Goal: Task Accomplishment & Management: Use online tool/utility

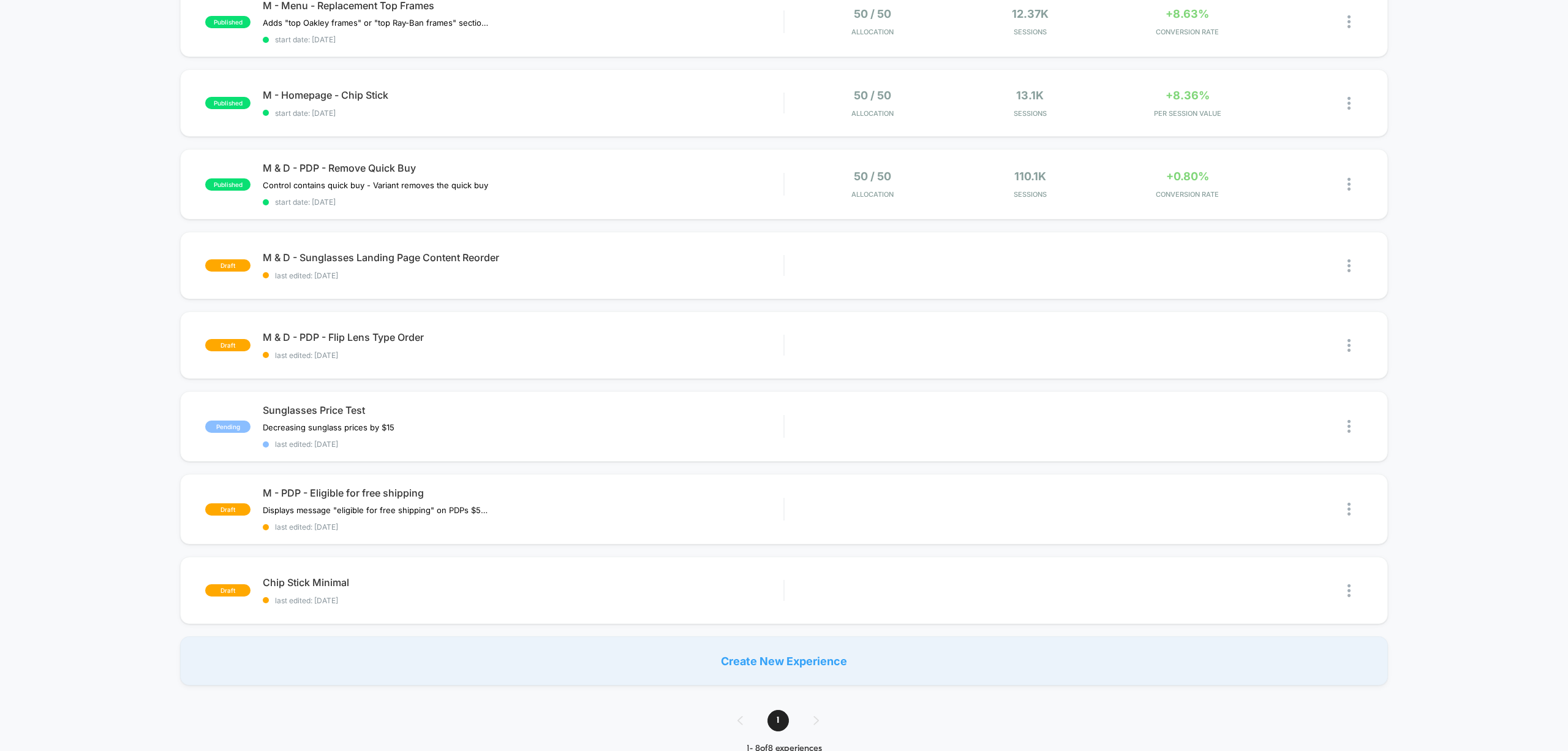
scroll to position [65, 0]
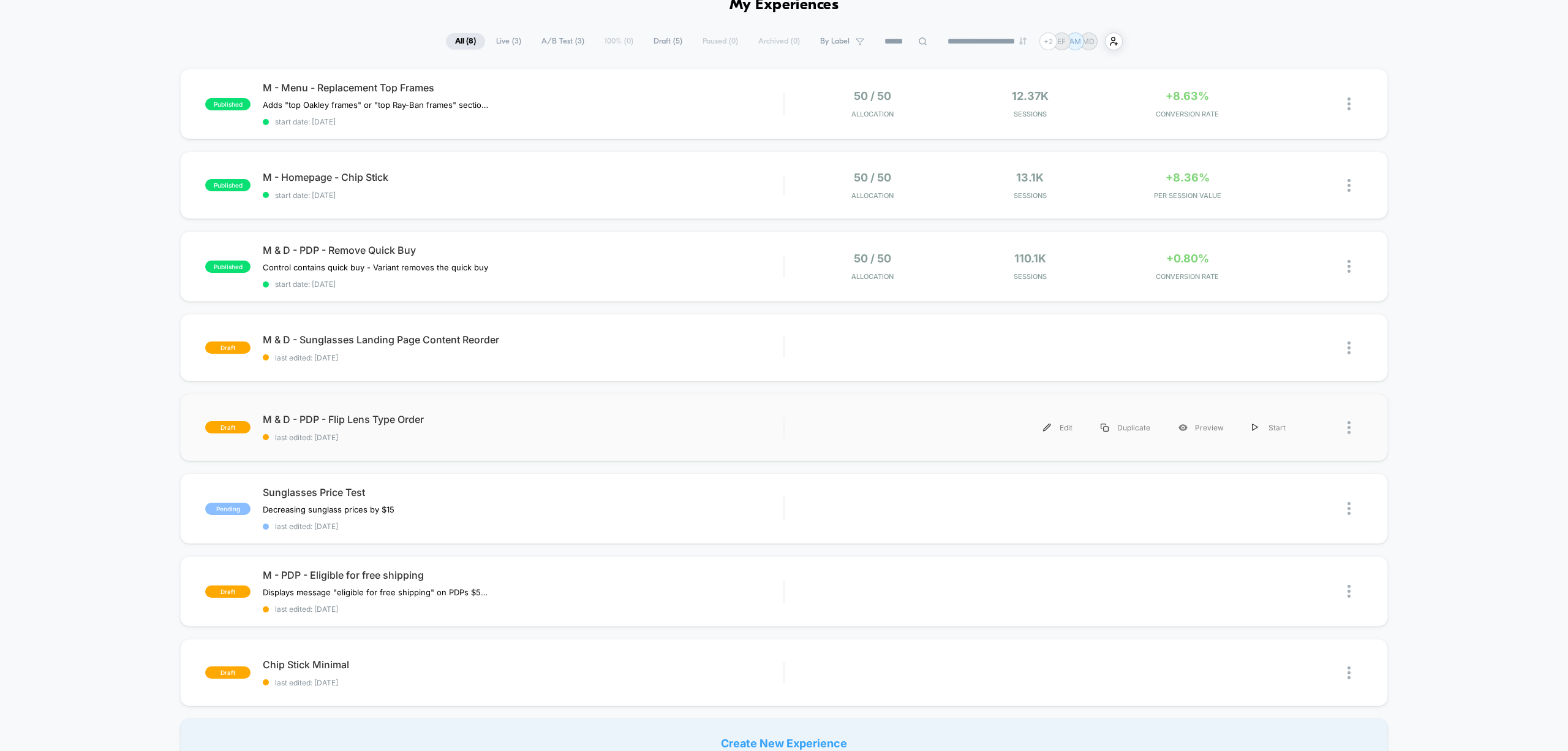
click at [901, 415] on div "Edit Duplicate Preview Start" at bounding box center [1049, 427] width 503 height 27
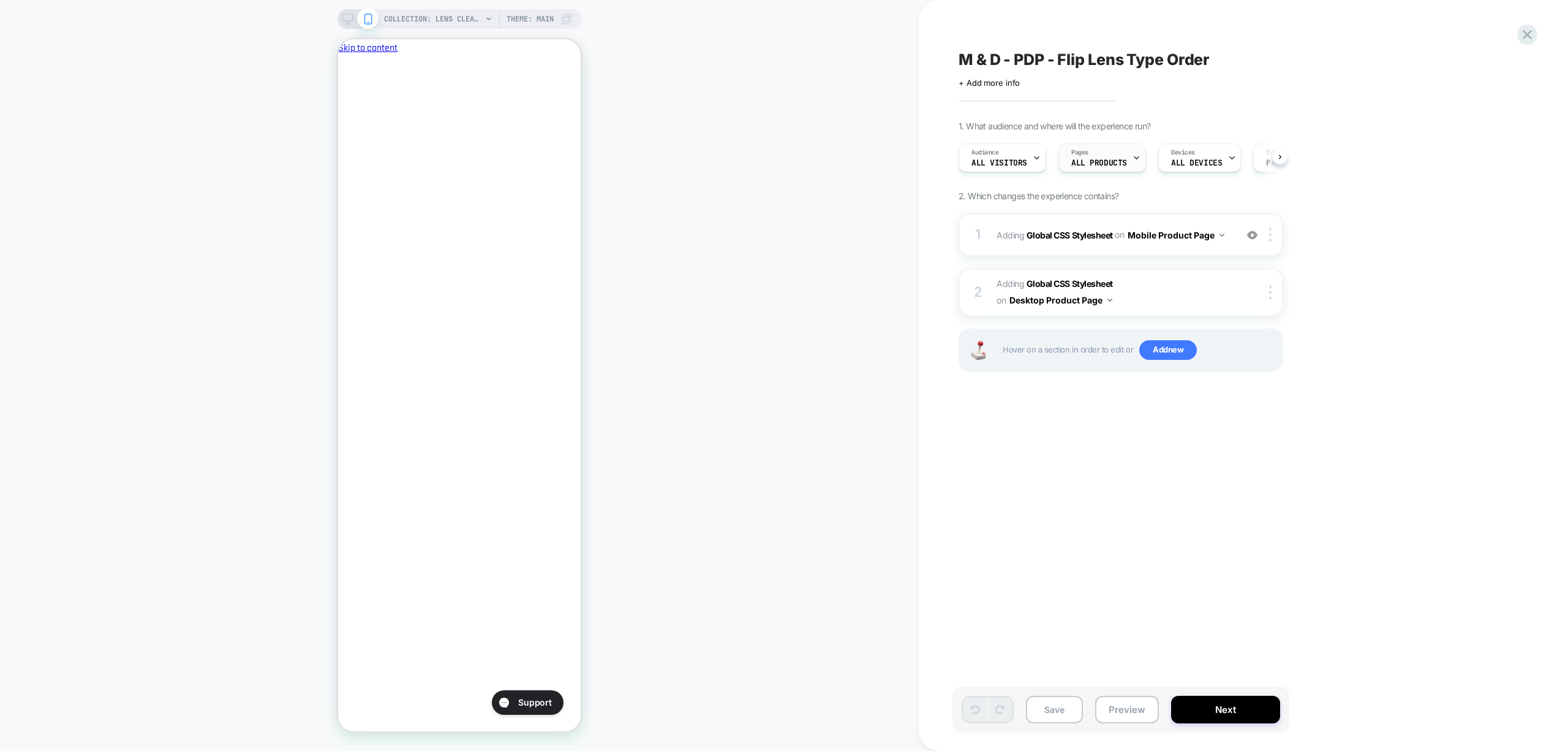
scroll to position [0, 1]
click at [921, 160] on span "ALL PRODUCTS" at bounding box center [1099, 163] width 56 height 9
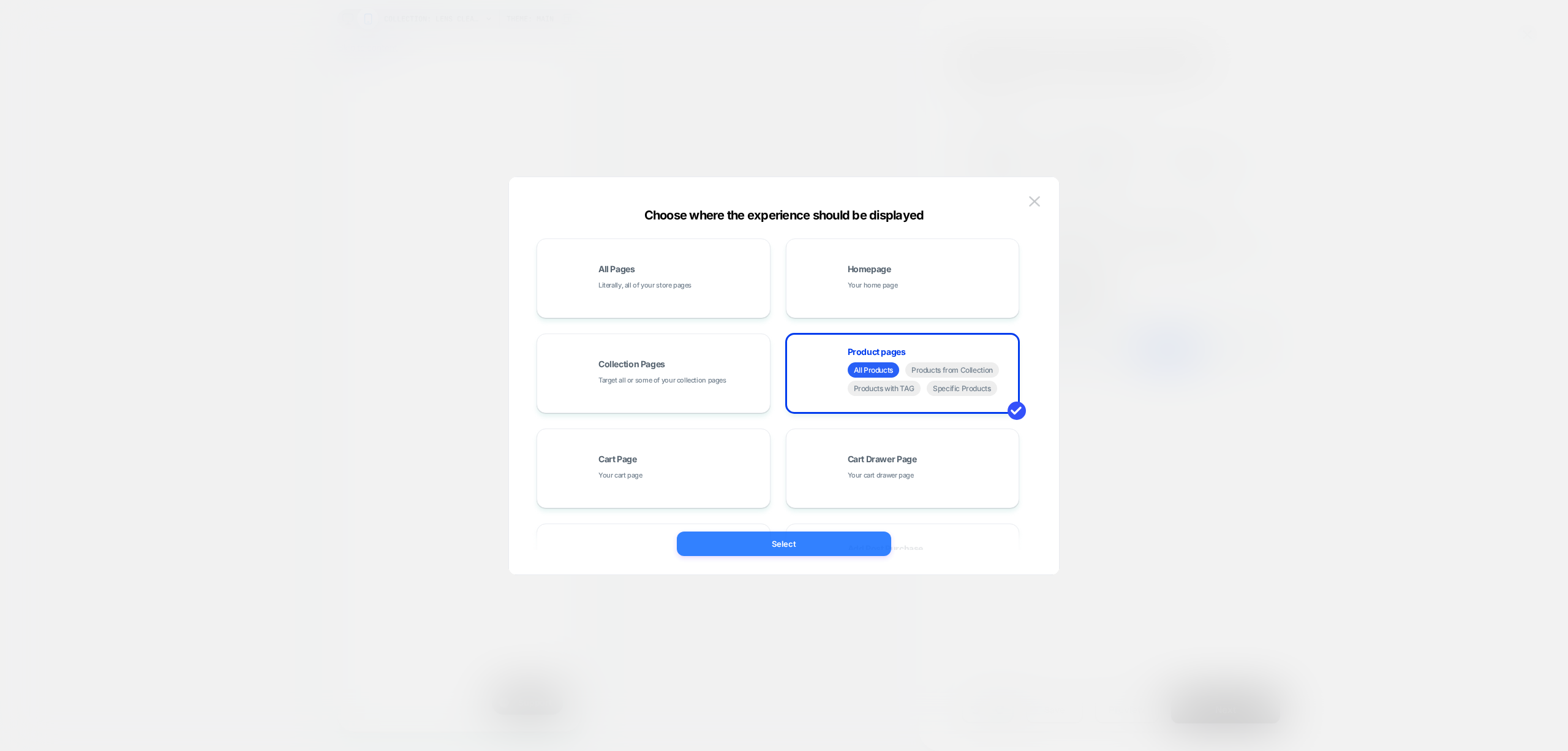
click at [826, 482] on button "Select" at bounding box center [784, 543] width 215 height 24
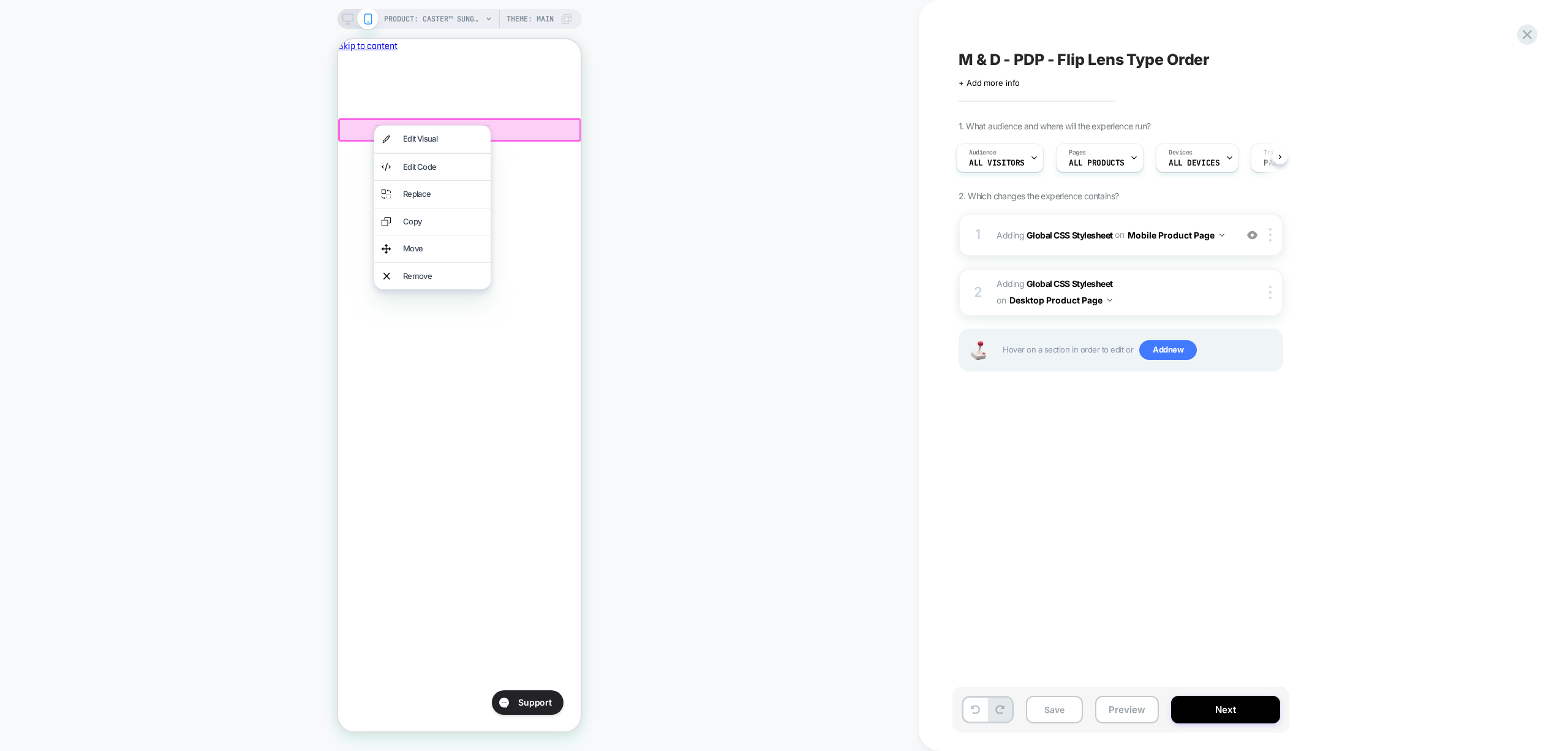
scroll to position [0, 0]
click at [362, 129] on div at bounding box center [459, 130] width 243 height 23
click at [373, 129] on div at bounding box center [459, 130] width 241 height 21
click at [373, 129] on div at bounding box center [431, 129] width 116 height 1
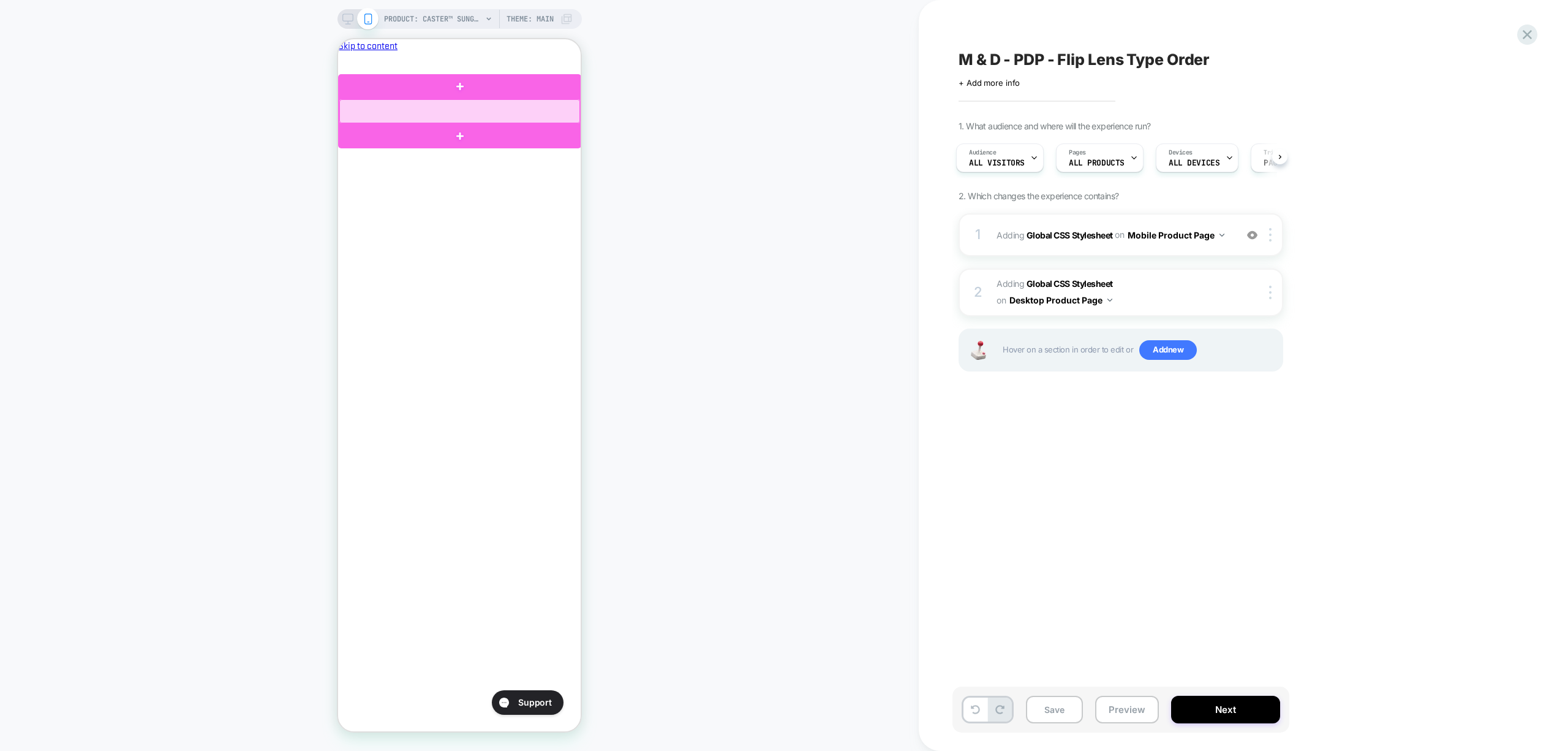
type input "********"
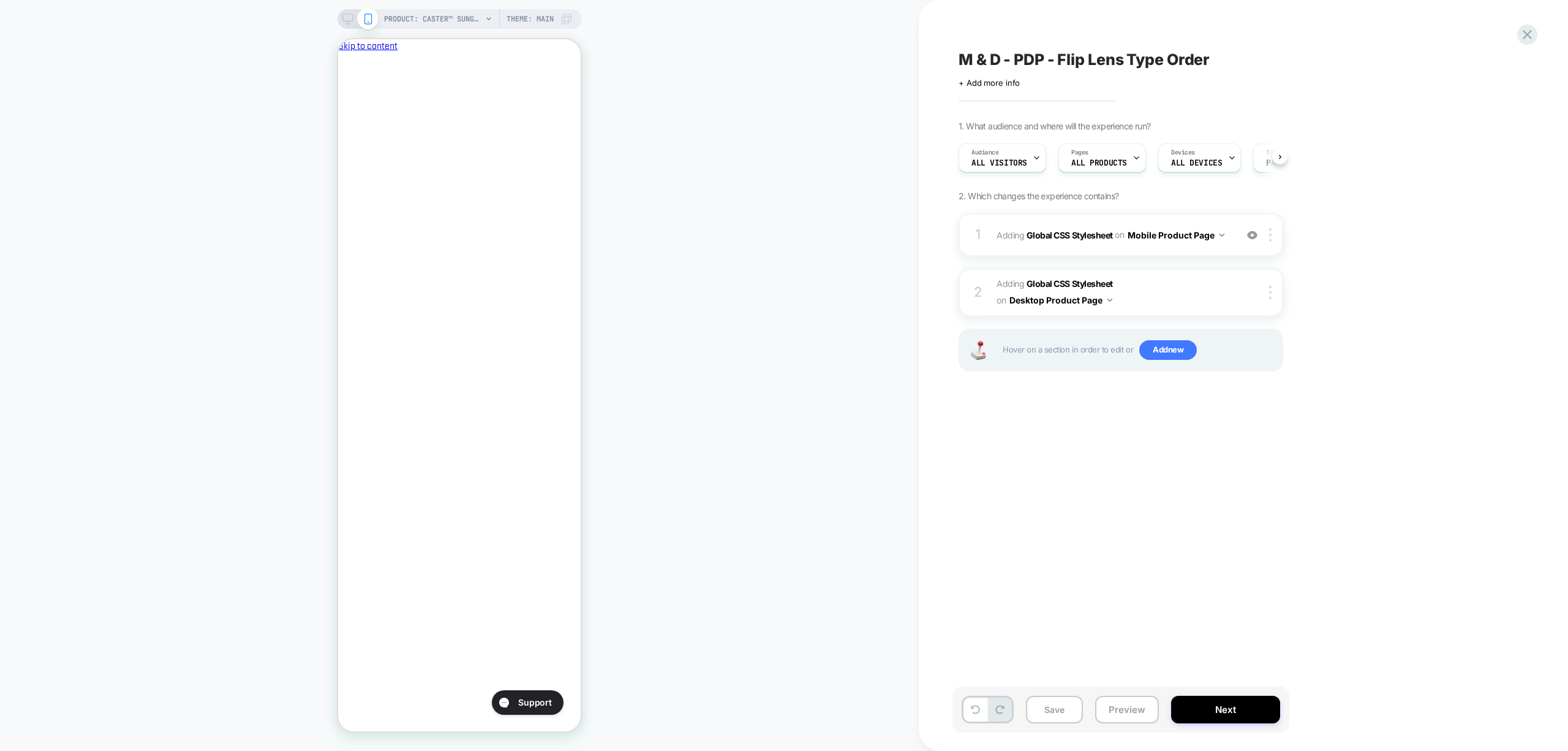
scroll to position [0, 1]
click at [444, 22] on span "PRODUCT: Caster™ Sunglasses [revant]" at bounding box center [432, 18] width 98 height 19
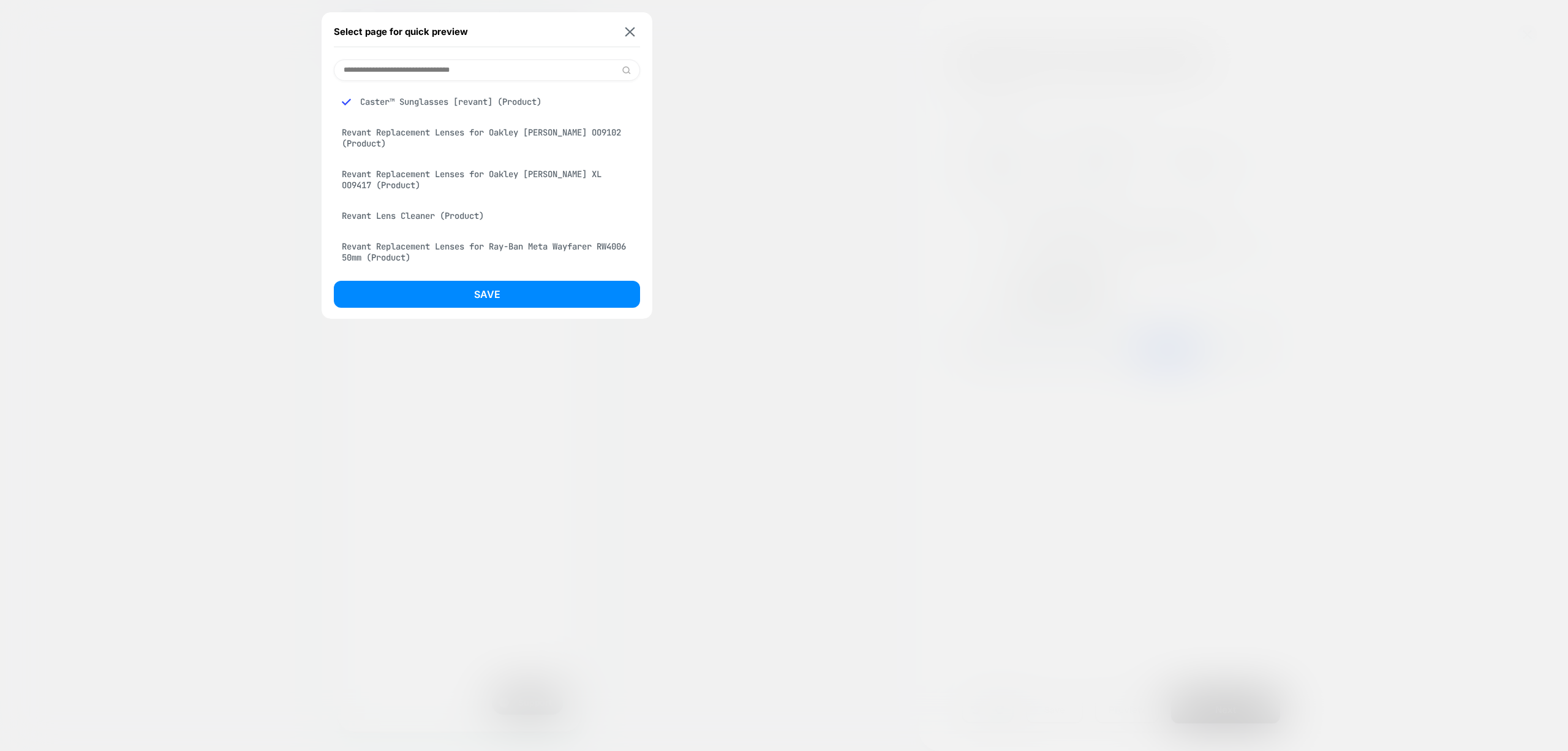
click at [500, 142] on div "Revant Replacement Lenses for Oakley [PERSON_NAME] OO9102 (Product)" at bounding box center [487, 137] width 307 height 34
click at [505, 287] on button "Save" at bounding box center [487, 294] width 307 height 27
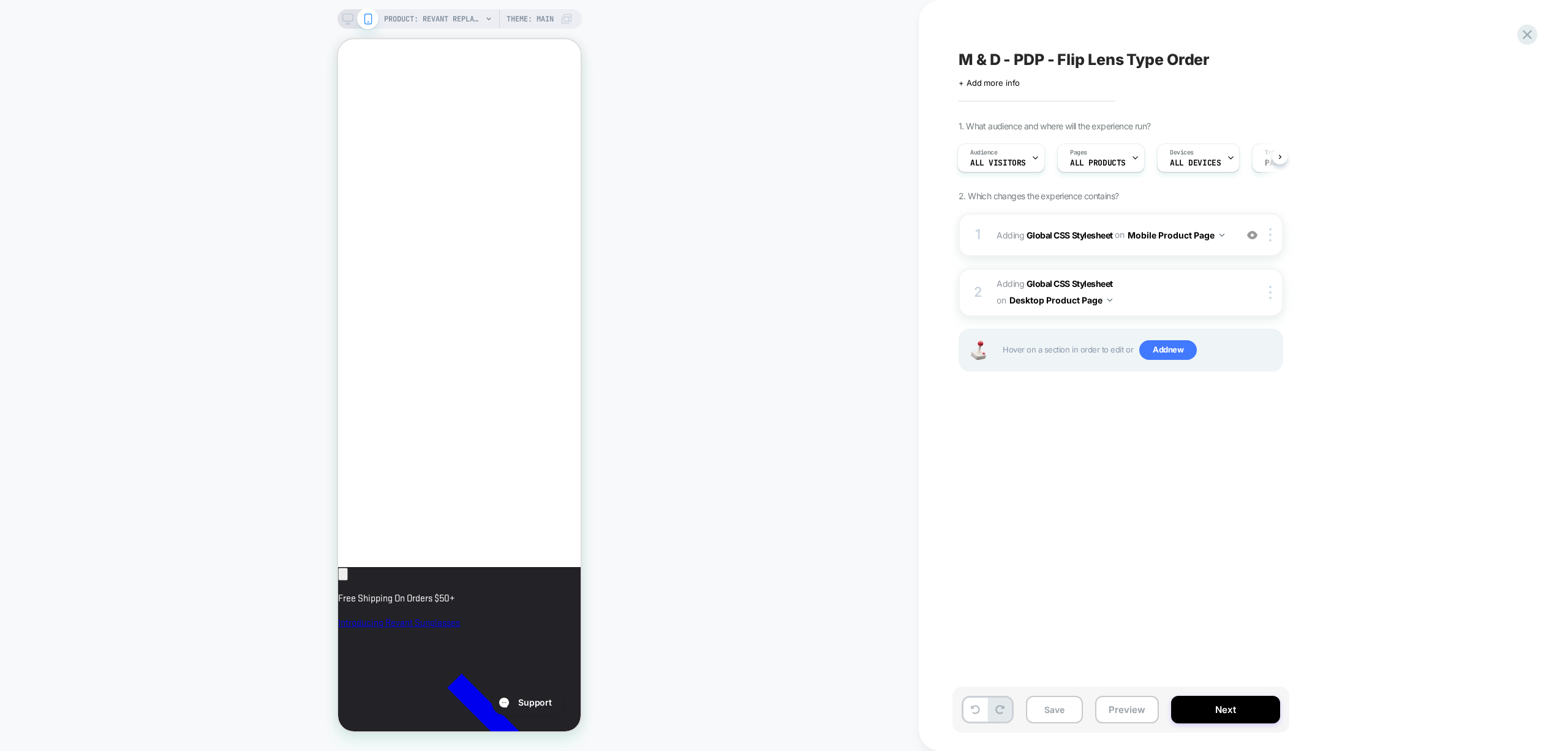
scroll to position [0, 0]
click at [340, 19] on div "PRODUCT: Revant Replacement Lenses for Oakley [PERSON_NAME] OO9102 Theme: MAIN" at bounding box center [459, 18] width 245 height 19
click at [345, 21] on rect at bounding box center [347, 17] width 11 height 7
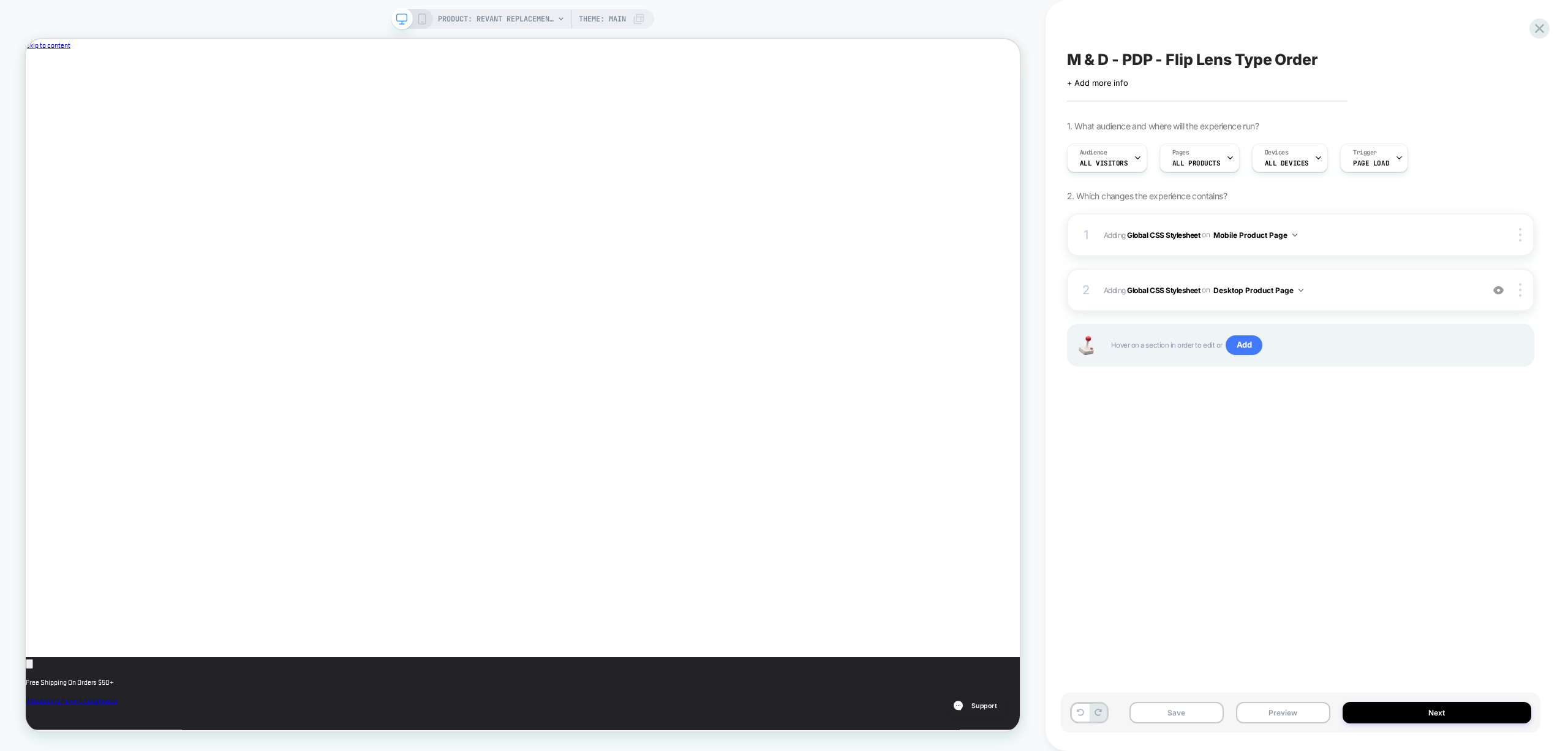
click at [423, 15] on rect at bounding box center [422, 19] width 7 height 10
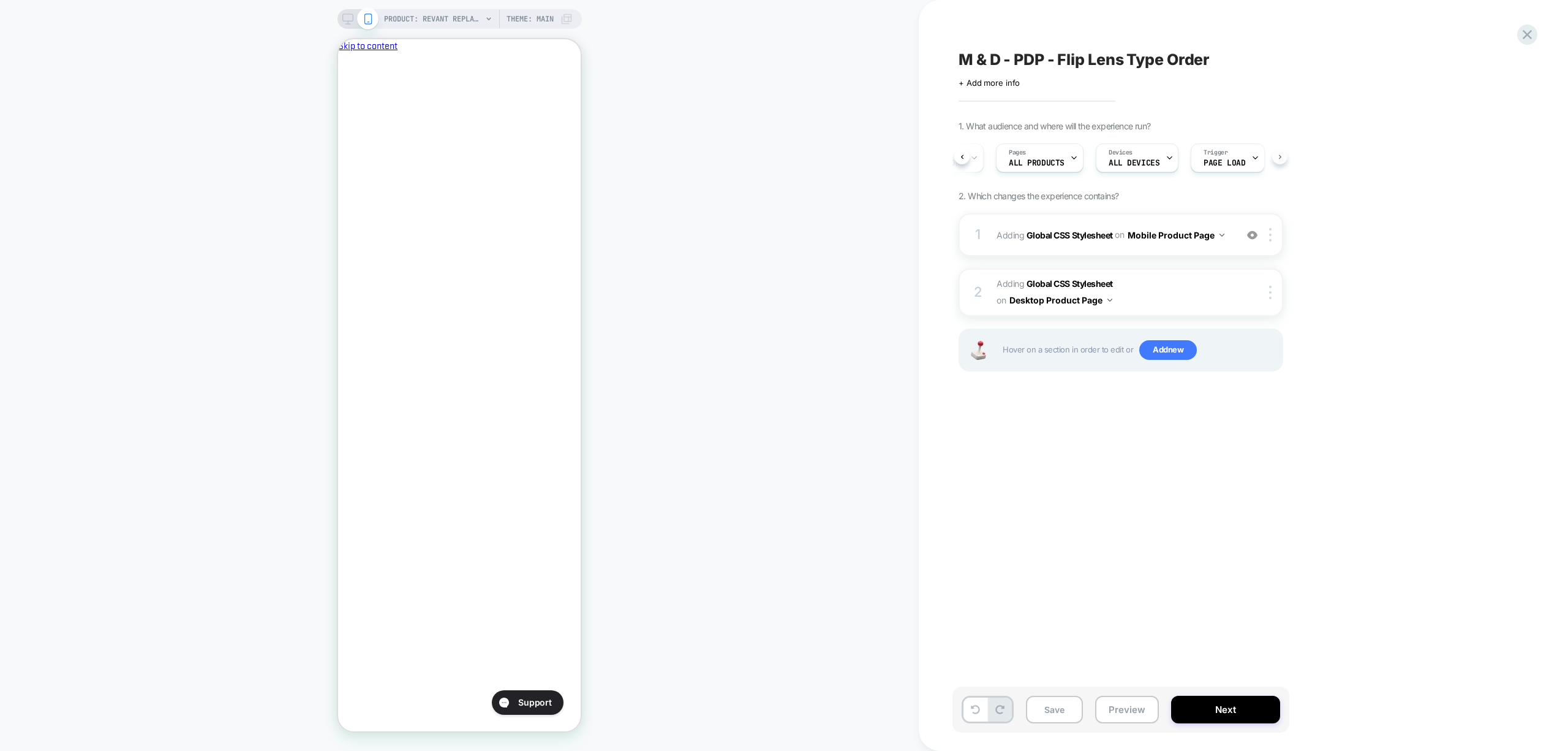
scroll to position [0, 79]
click at [1216, 709] on button "Next" at bounding box center [1226, 709] width 109 height 27
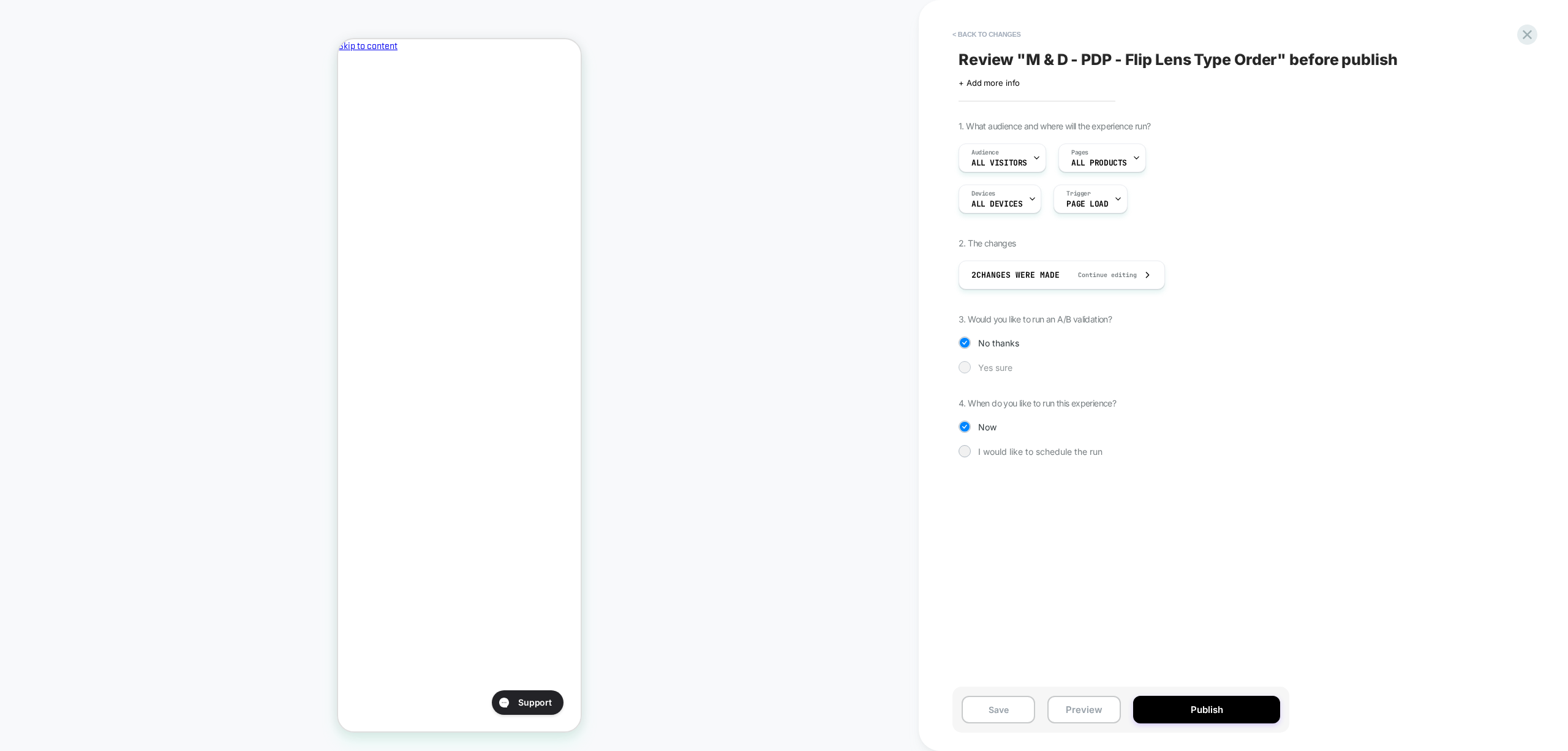
click at [962, 369] on div at bounding box center [963, 366] width 9 height 9
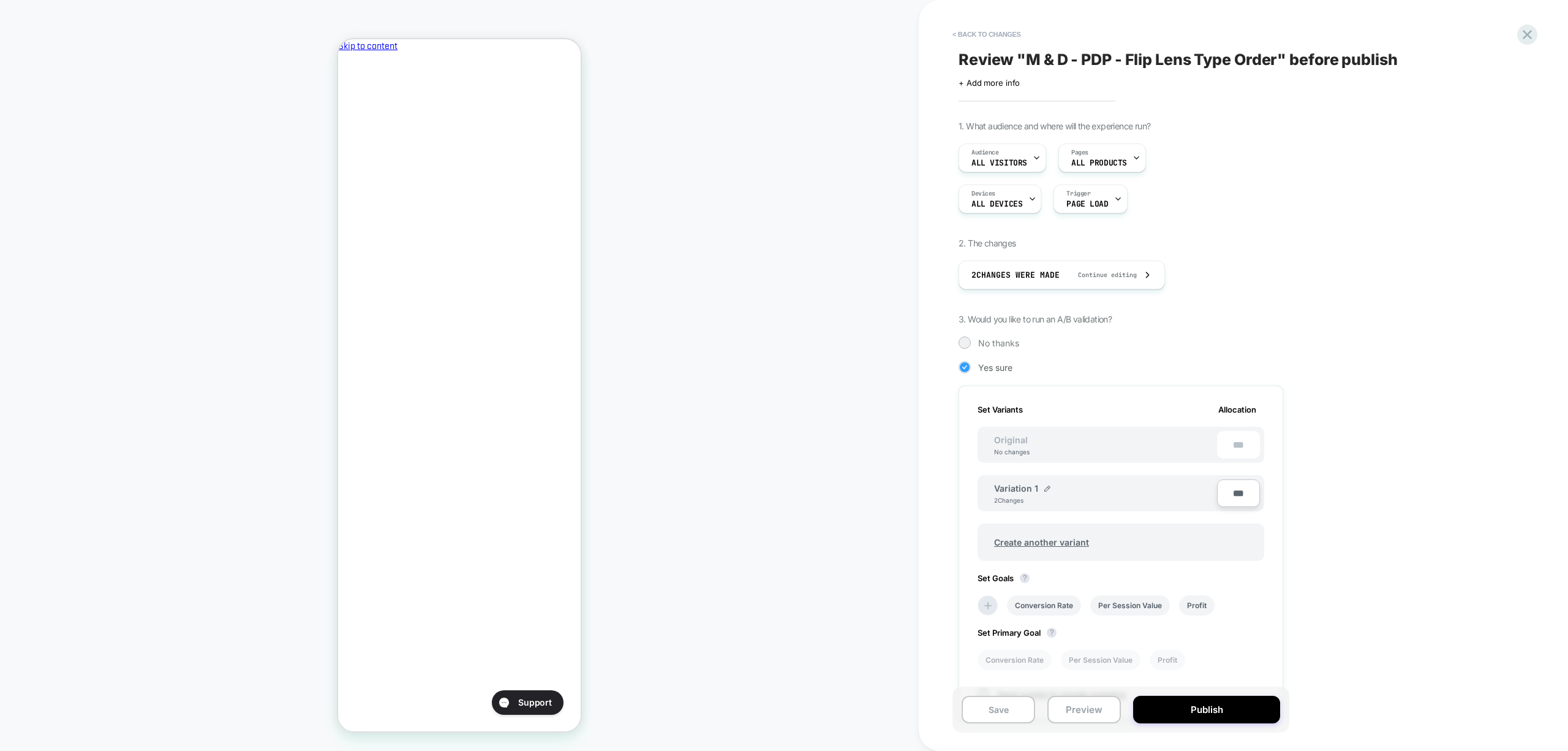
scroll to position [132, 0]
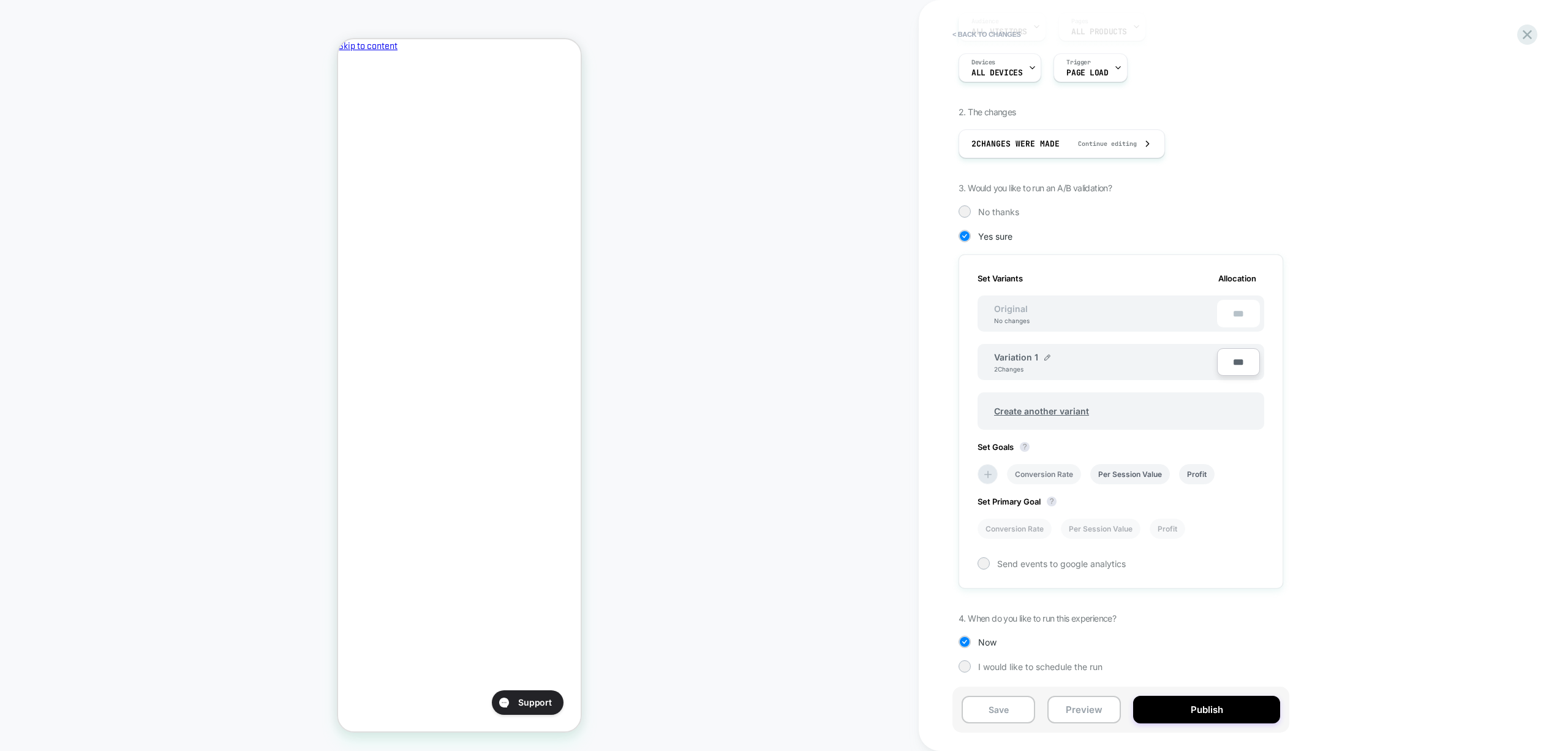
click at [1063, 470] on li "Conversion Rate" at bounding box center [1044, 473] width 74 height 20
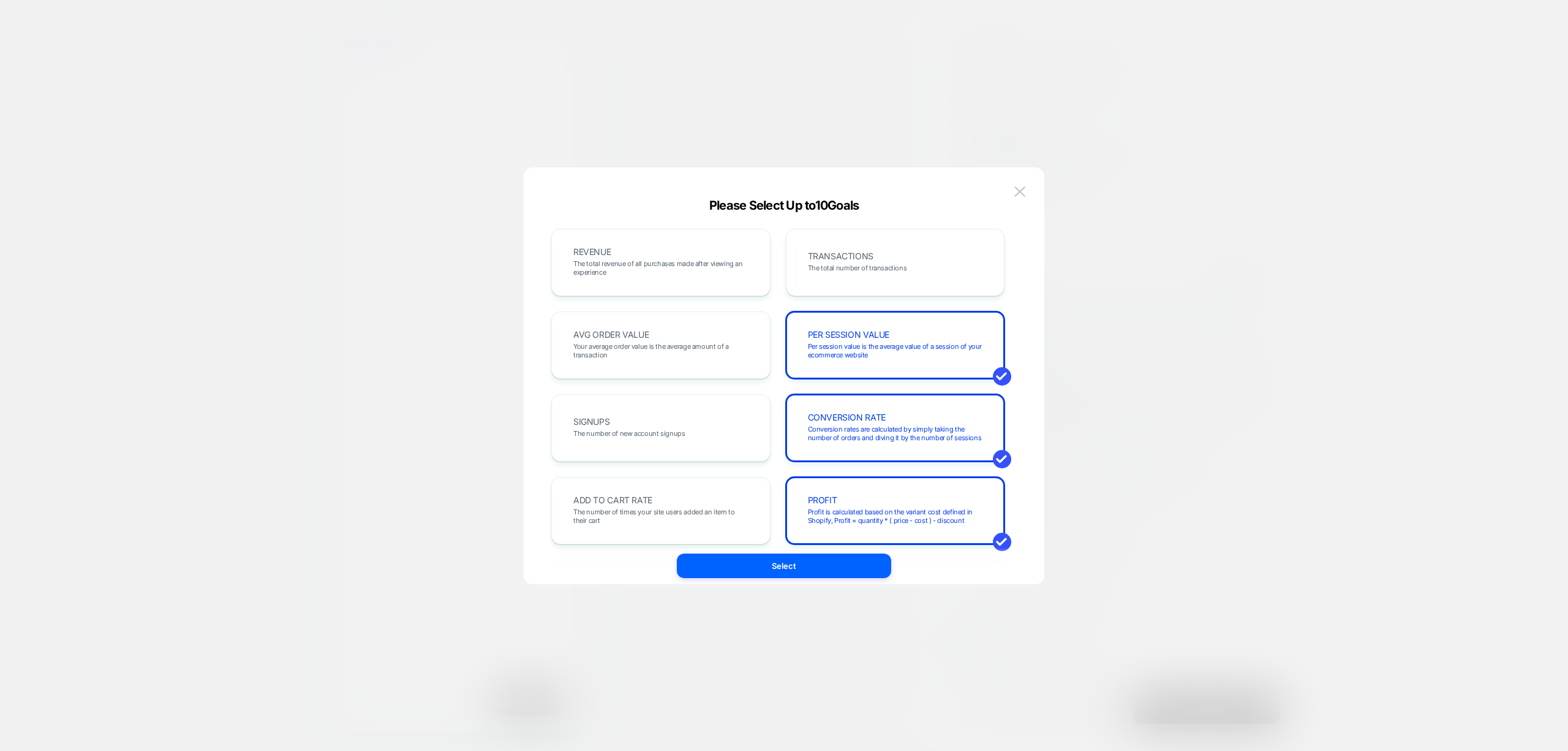
scroll to position [81, 0]
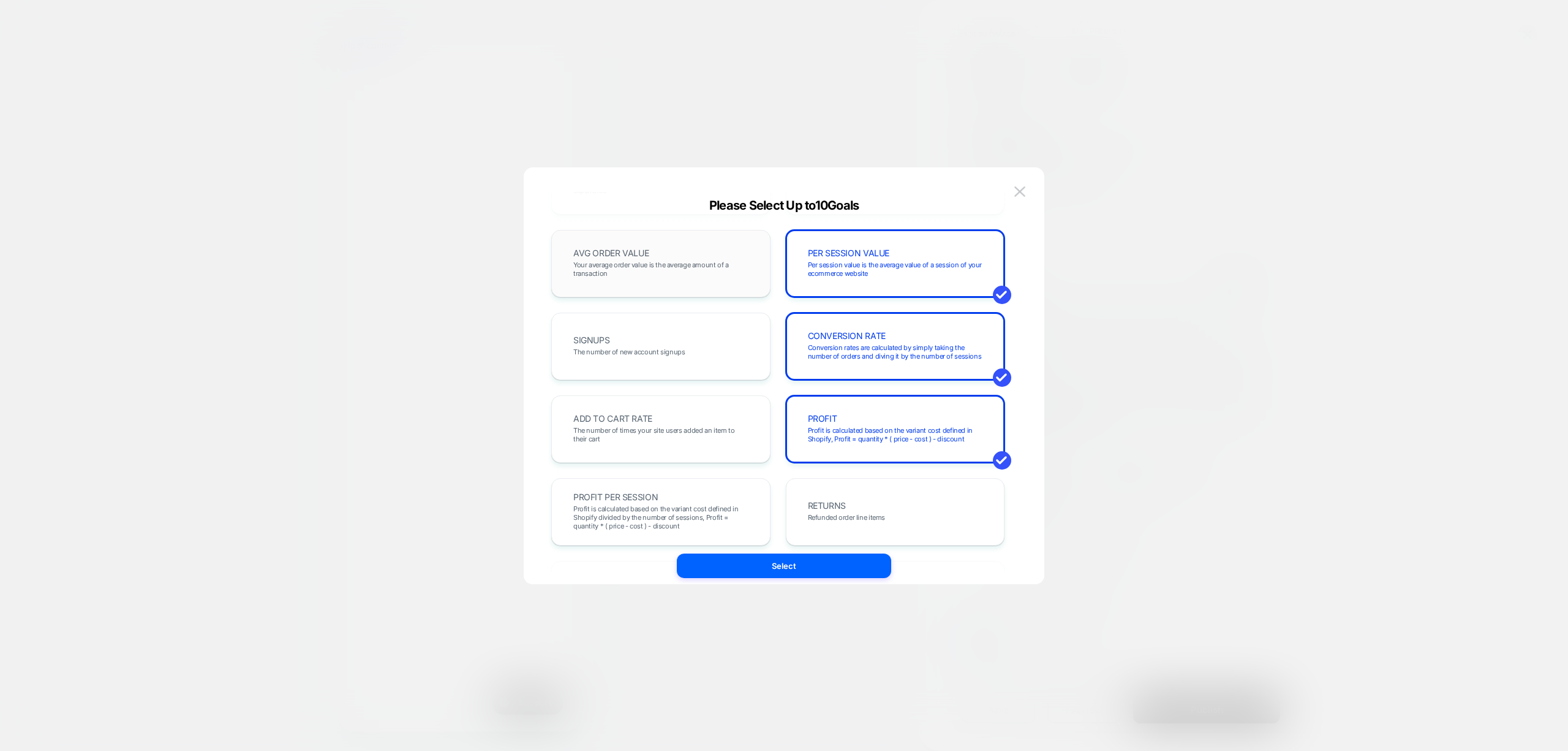
click at [704, 284] on div "AVG ORDER VALUE Your average order value is the average amount of a transaction" at bounding box center [661, 263] width 193 height 42
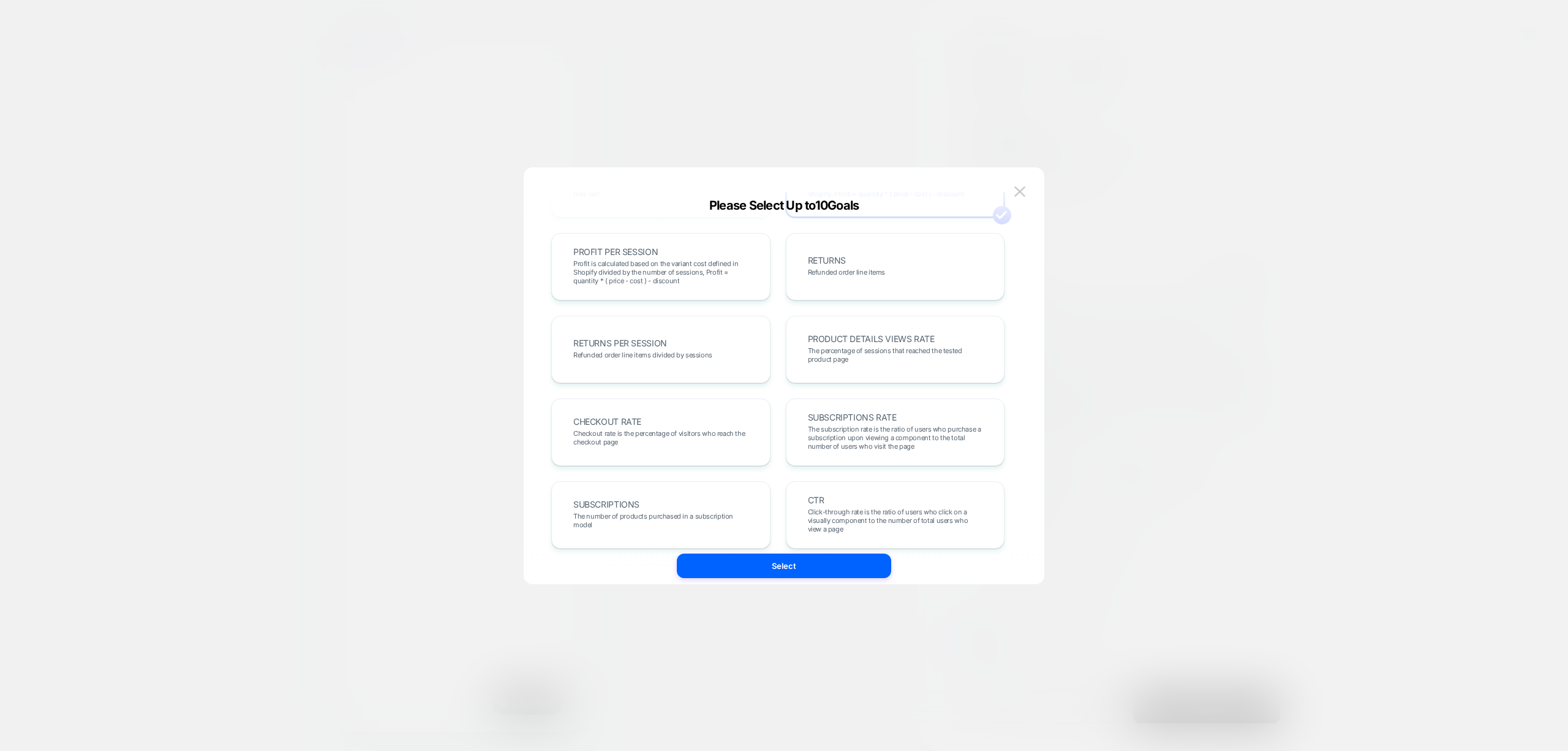
scroll to position [408, 0]
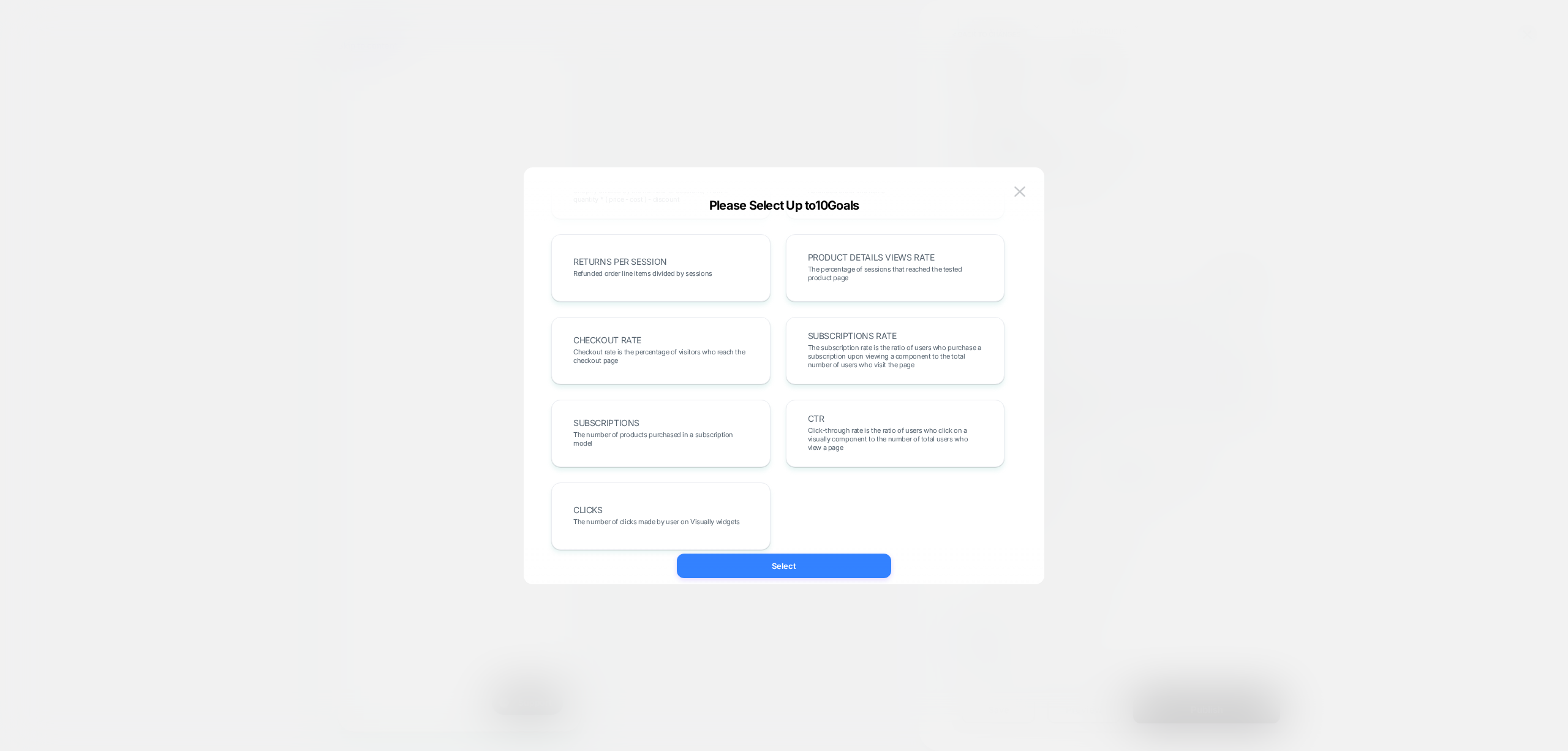
click at [796, 570] on button "Select" at bounding box center [784, 565] width 215 height 24
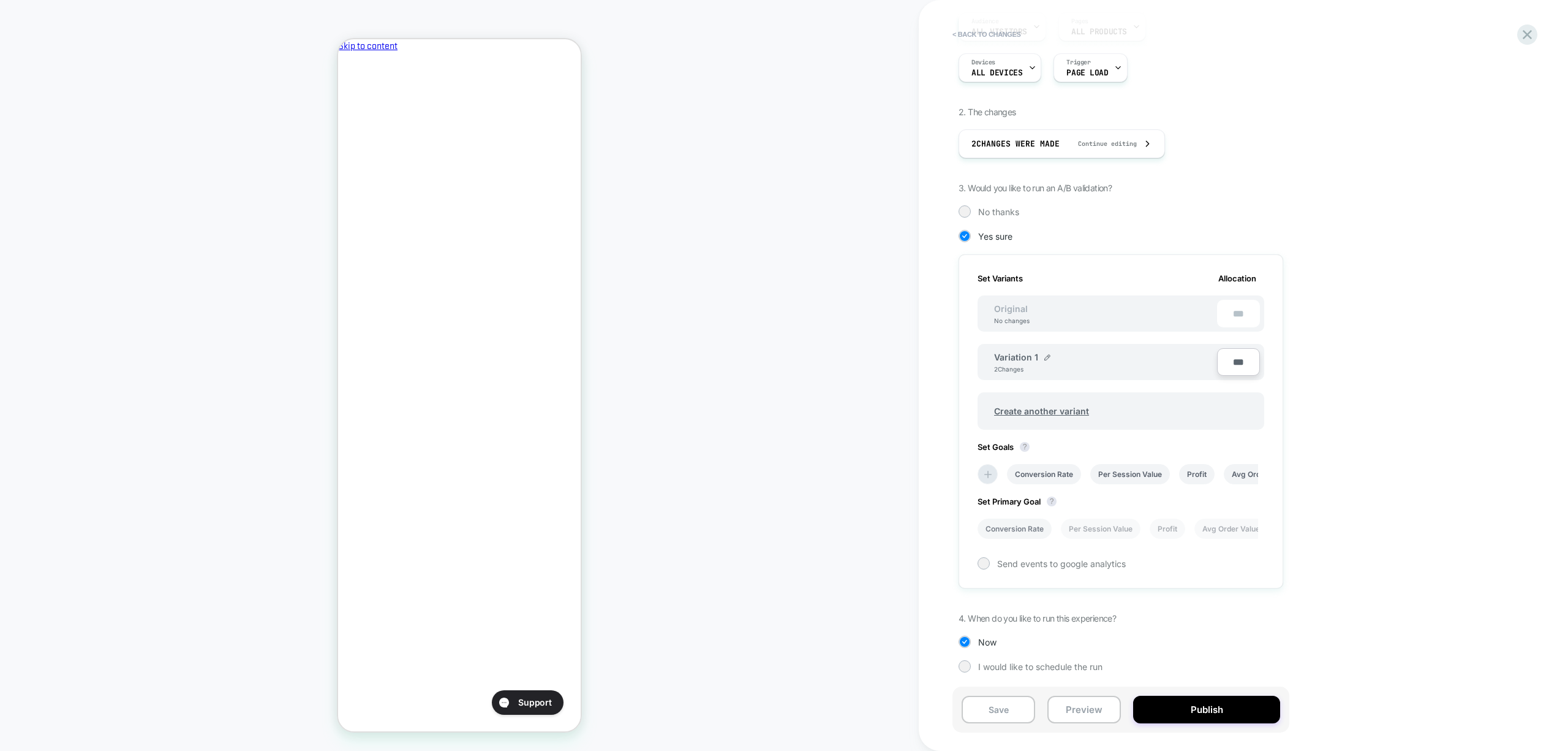
click at [998, 523] on li "Conversion Rate" at bounding box center [1015, 528] width 74 height 20
click at [1244, 713] on button "Publish" at bounding box center [1207, 709] width 147 height 27
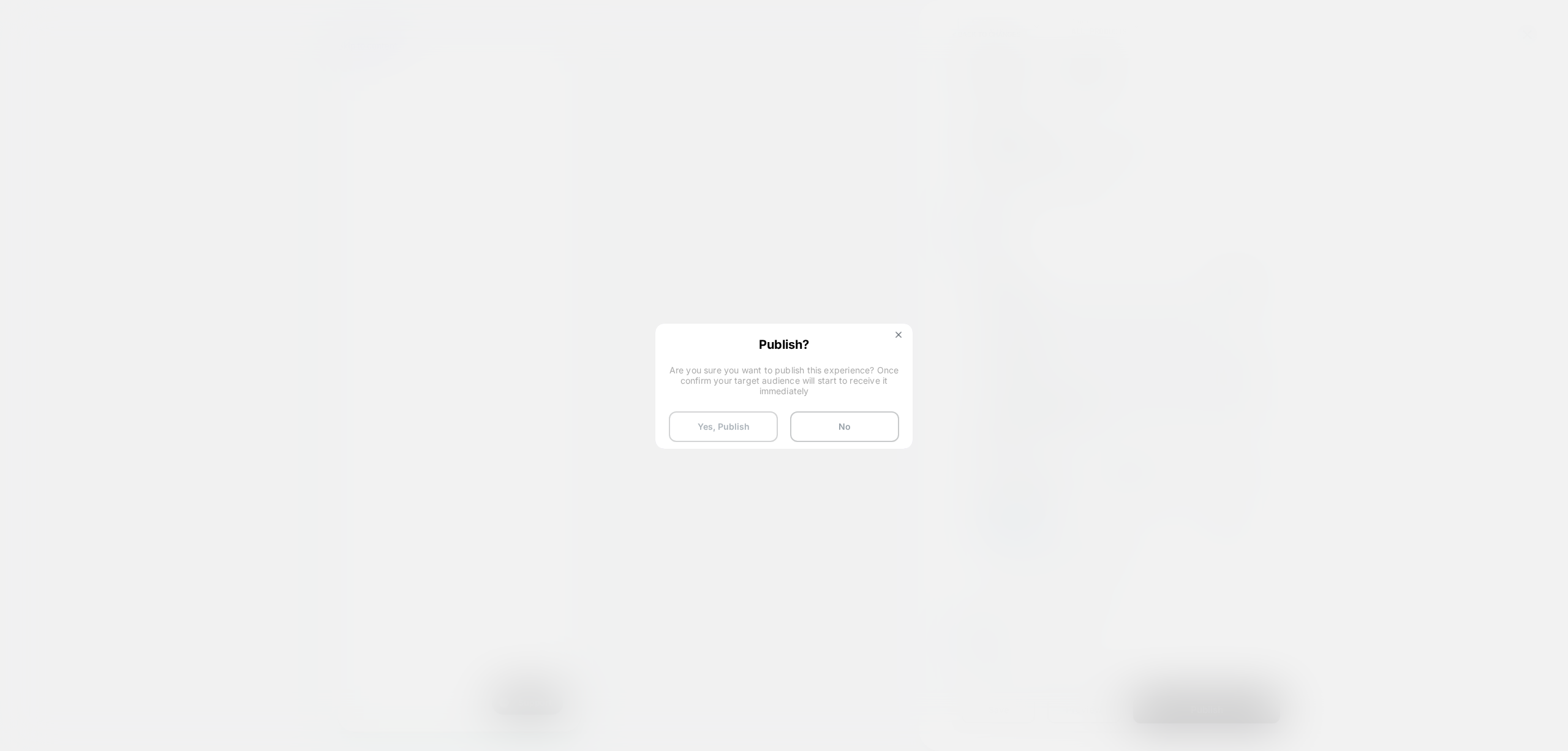
click at [716, 420] on button "Yes, Publish" at bounding box center [724, 427] width 109 height 31
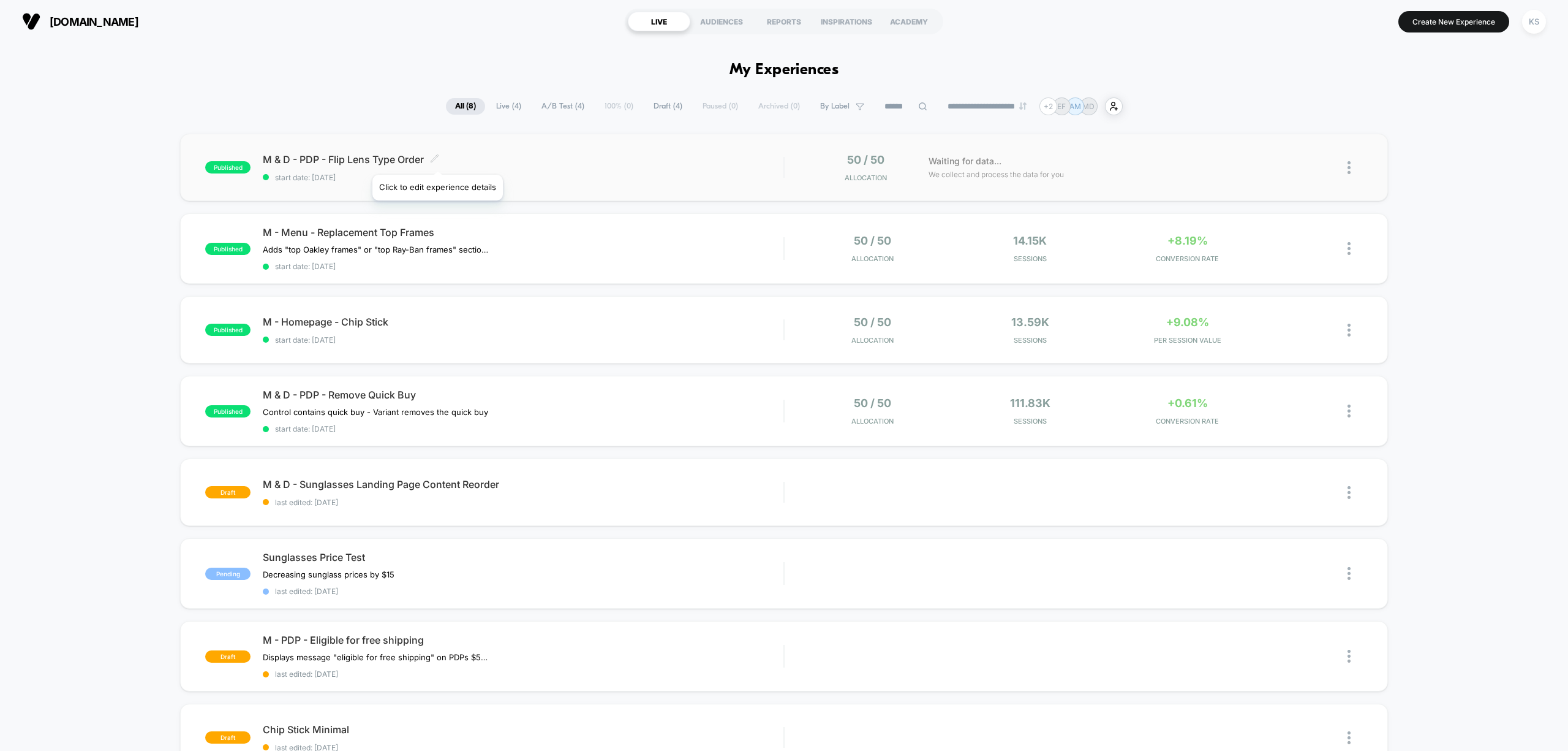
click at [437, 160] on icon at bounding box center [435, 159] width 8 height 8
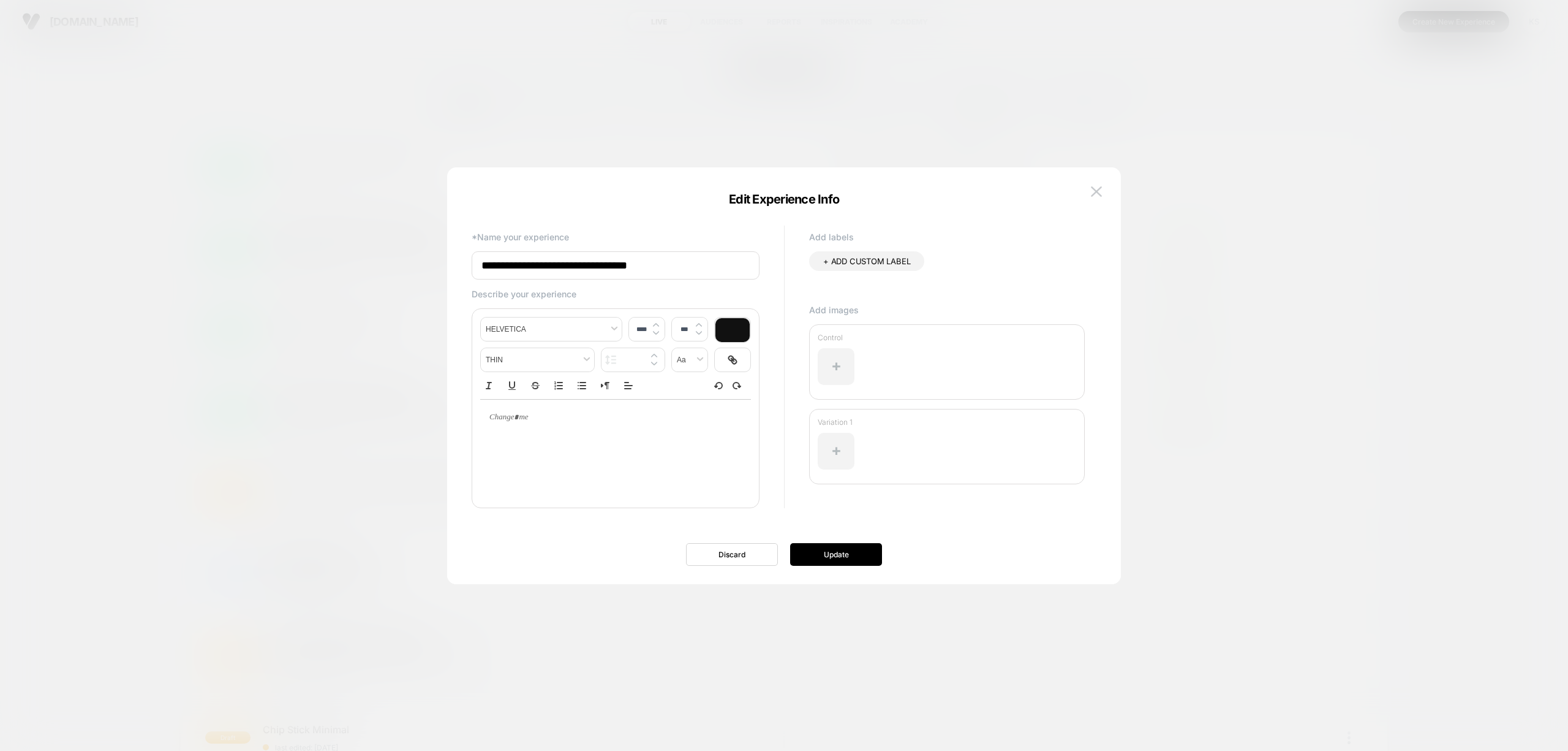
type input "****"
click at [574, 442] on div at bounding box center [616, 447] width 271 height 98
click at [536, 417] on p at bounding box center [610, 417] width 237 height 11
click at [858, 553] on button "Update" at bounding box center [836, 554] width 92 height 22
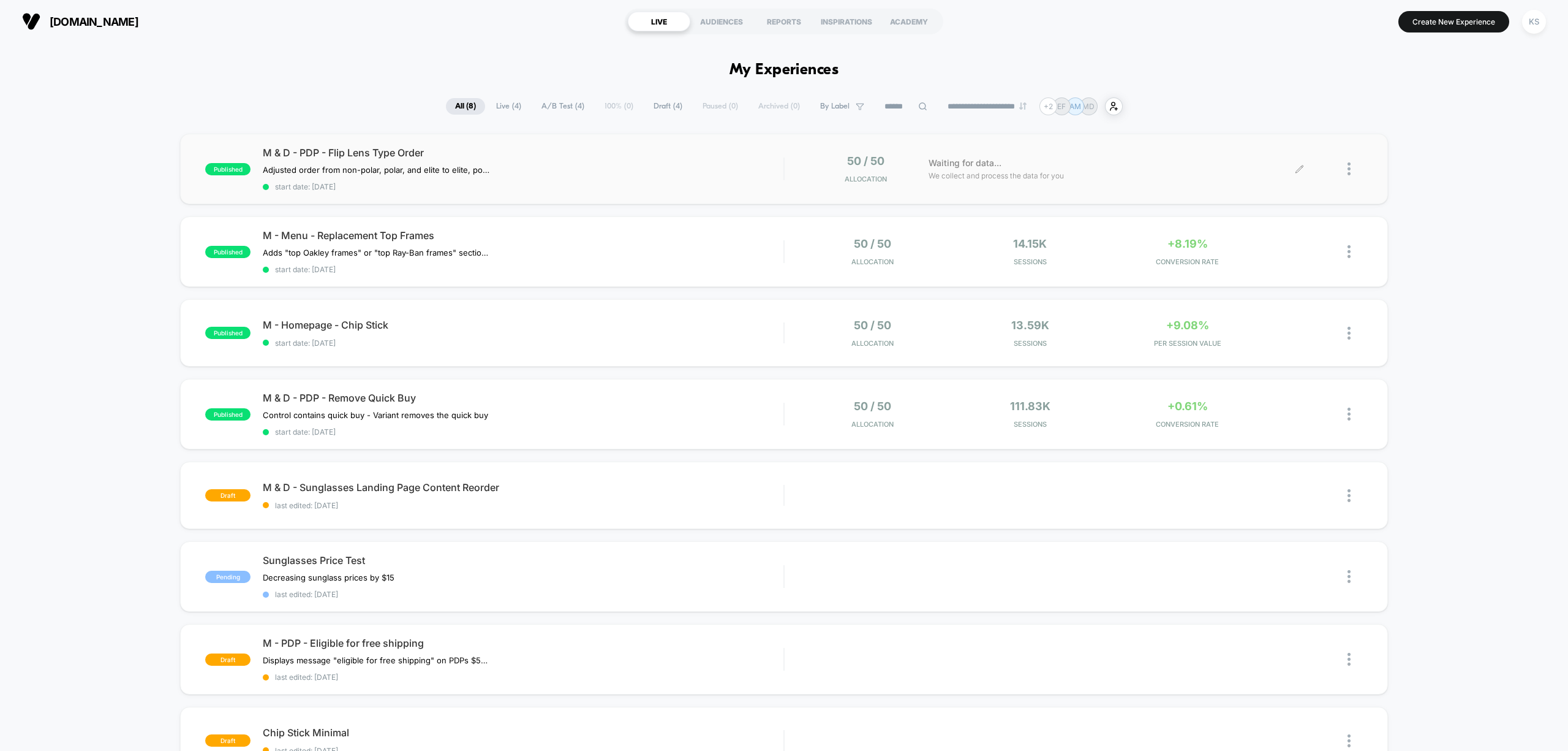
click at [1352, 170] on div at bounding box center [1355, 169] width 15 height 29
click at [1300, 180] on div "Preview Link" at bounding box center [1286, 183] width 110 height 27
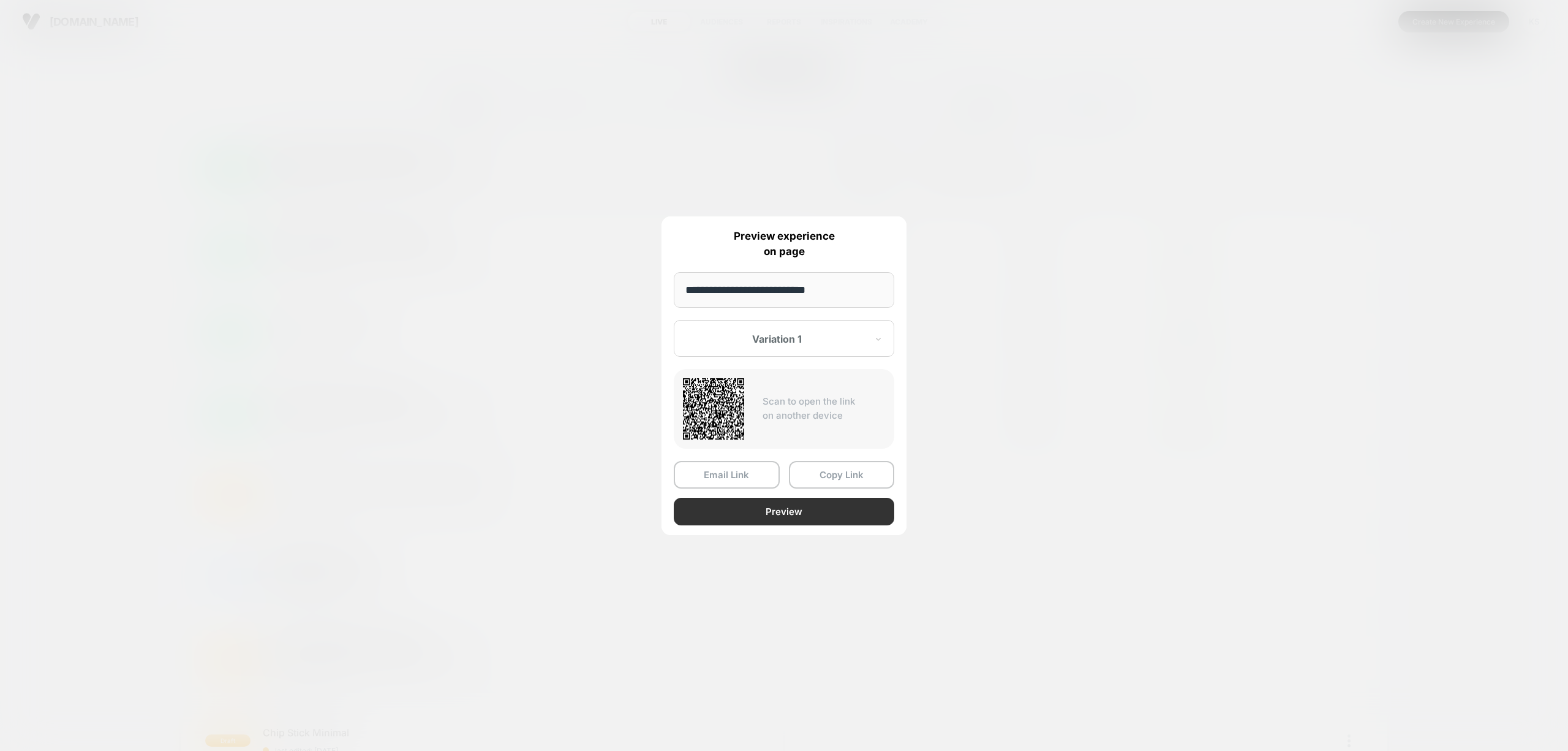
click at [789, 508] on button "Preview" at bounding box center [784, 511] width 221 height 27
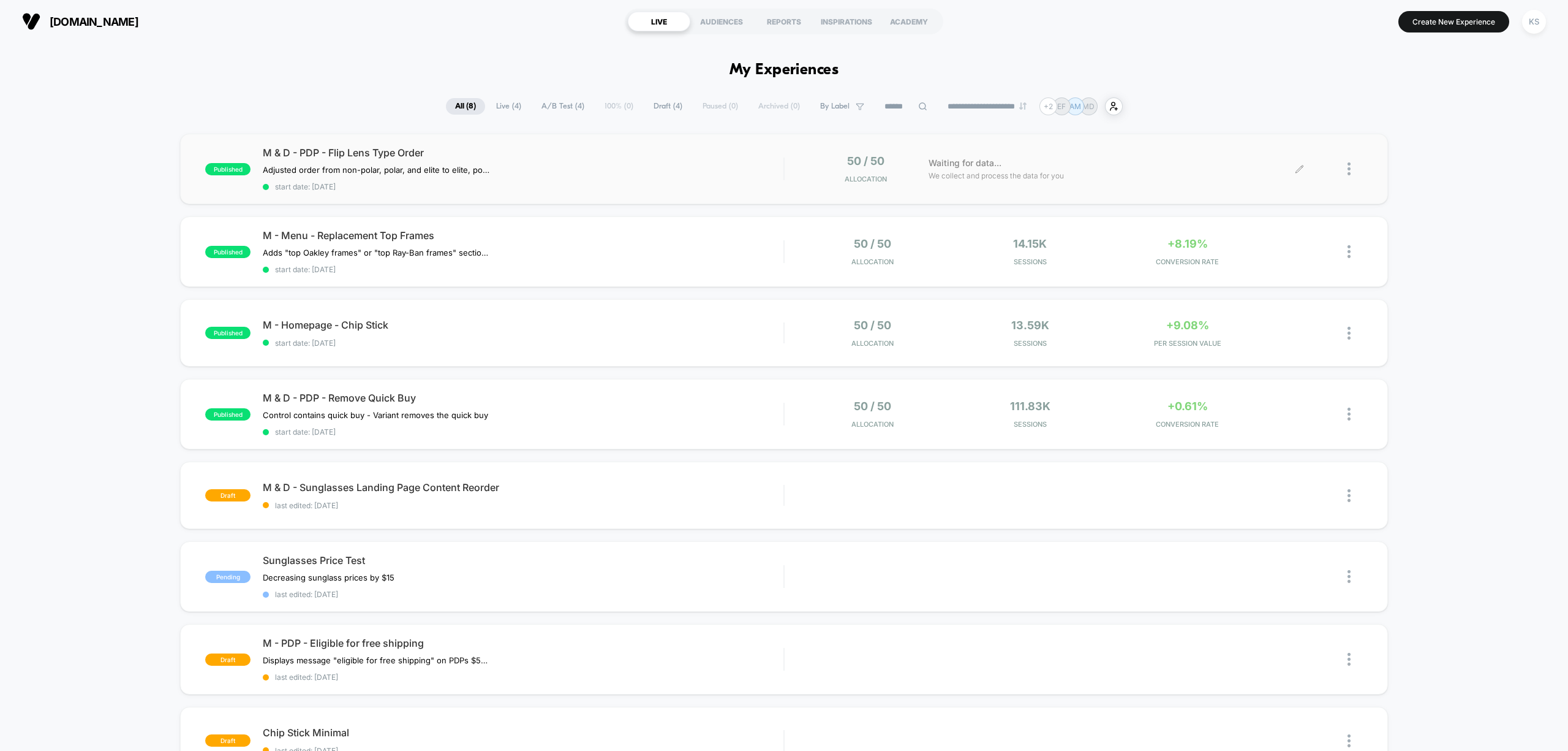
click at [1437, 295] on div "published M & D - PDP - Flip Lens Type Order Adjusted order from non-polar, pol…" at bounding box center [784, 484] width 1568 height 702
click at [1350, 336] on div at bounding box center [1355, 333] width 15 height 29
click at [1304, 345] on div "Preview Link" at bounding box center [1286, 346] width 110 height 27
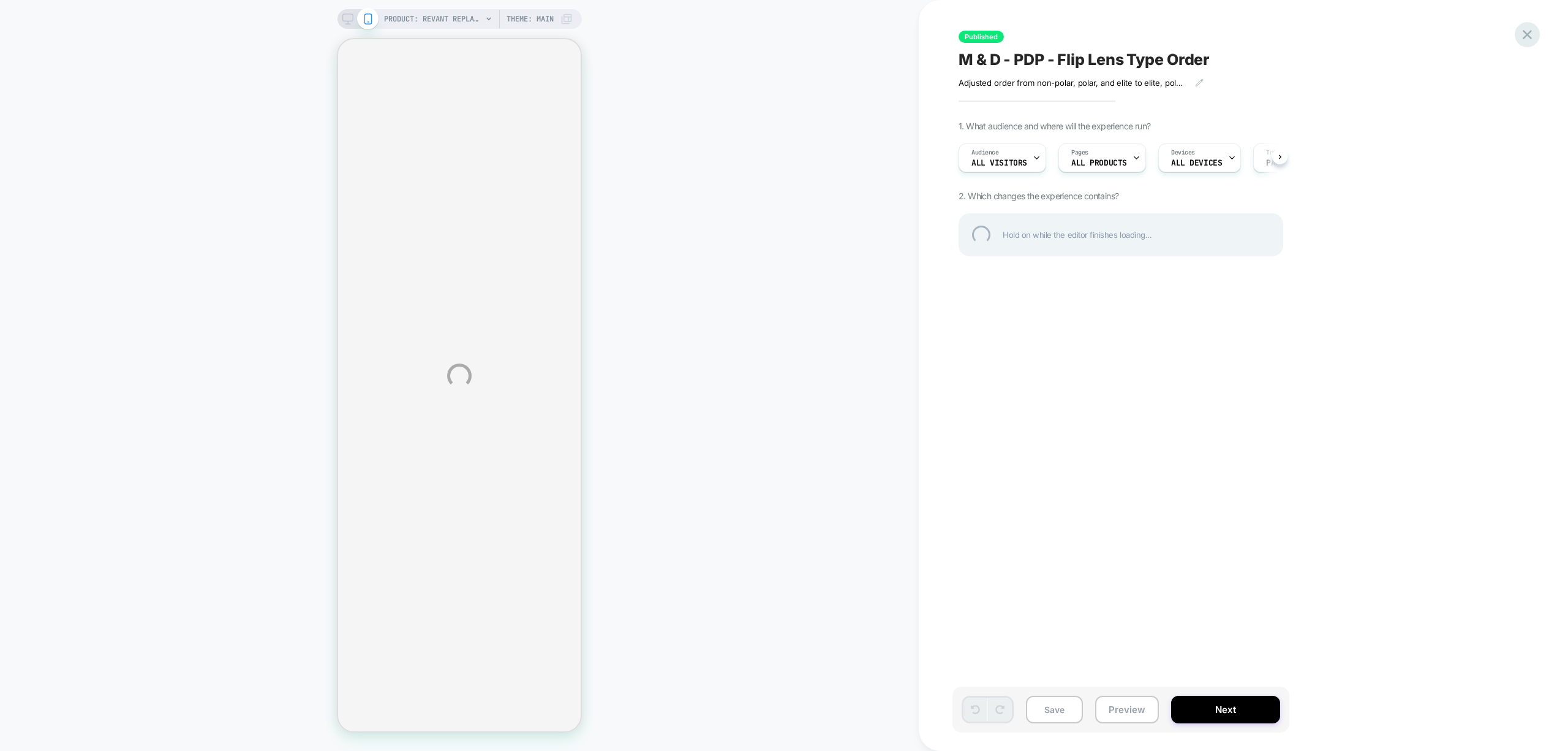
click at [1533, 35] on div at bounding box center [1527, 35] width 25 height 25
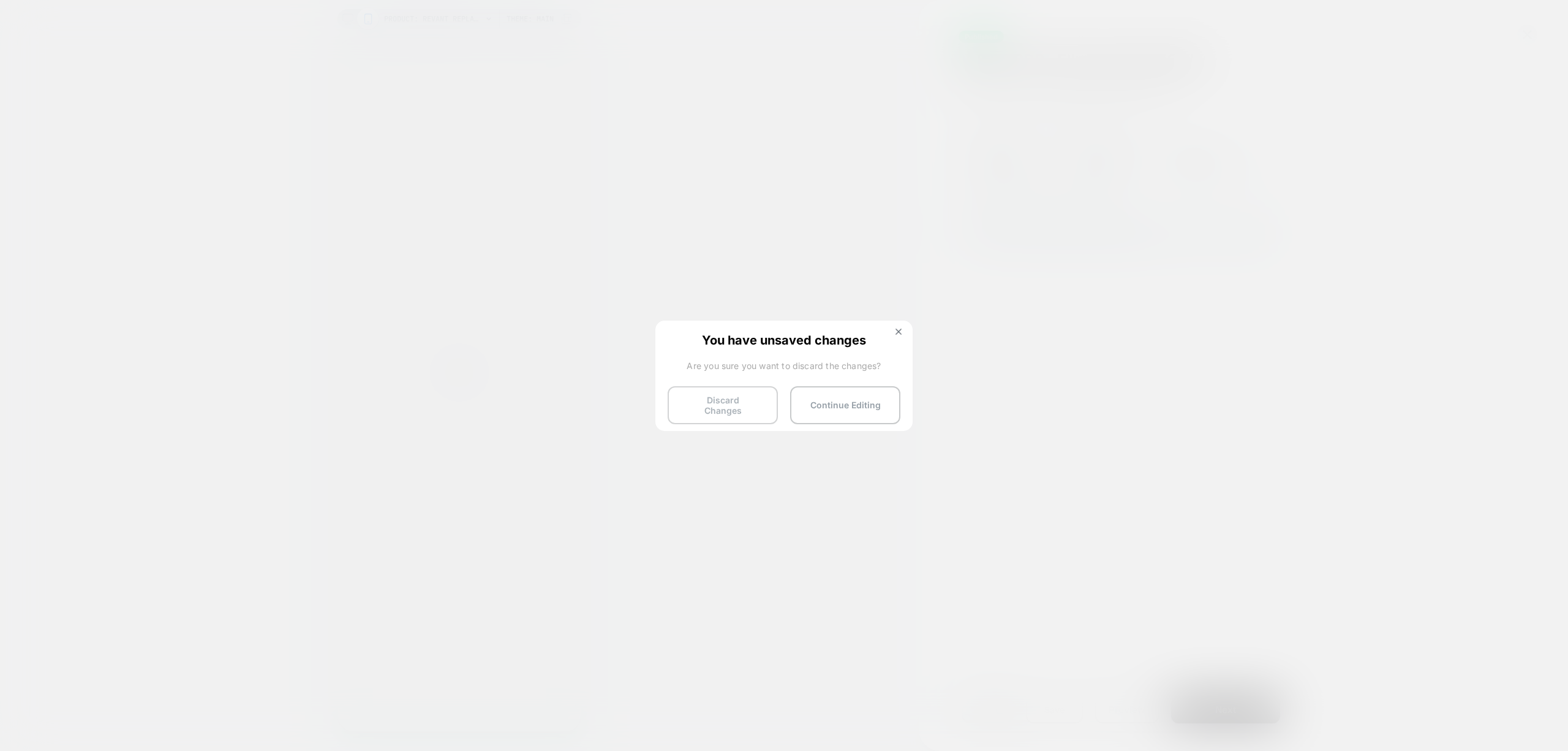
click at [750, 402] on button "Discard Changes" at bounding box center [723, 405] width 110 height 38
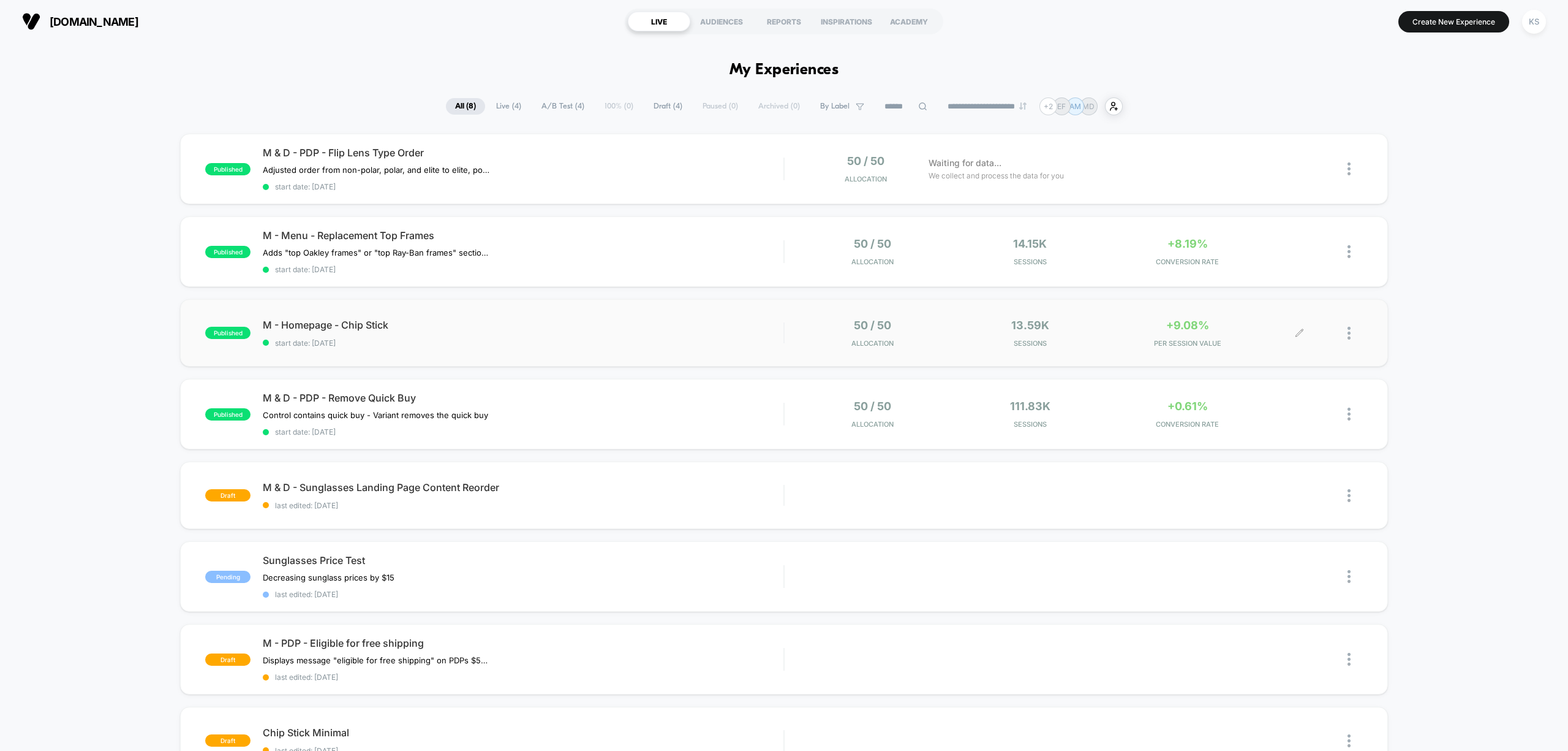
click at [1292, 334] on div at bounding box center [1284, 333] width 30 height 29
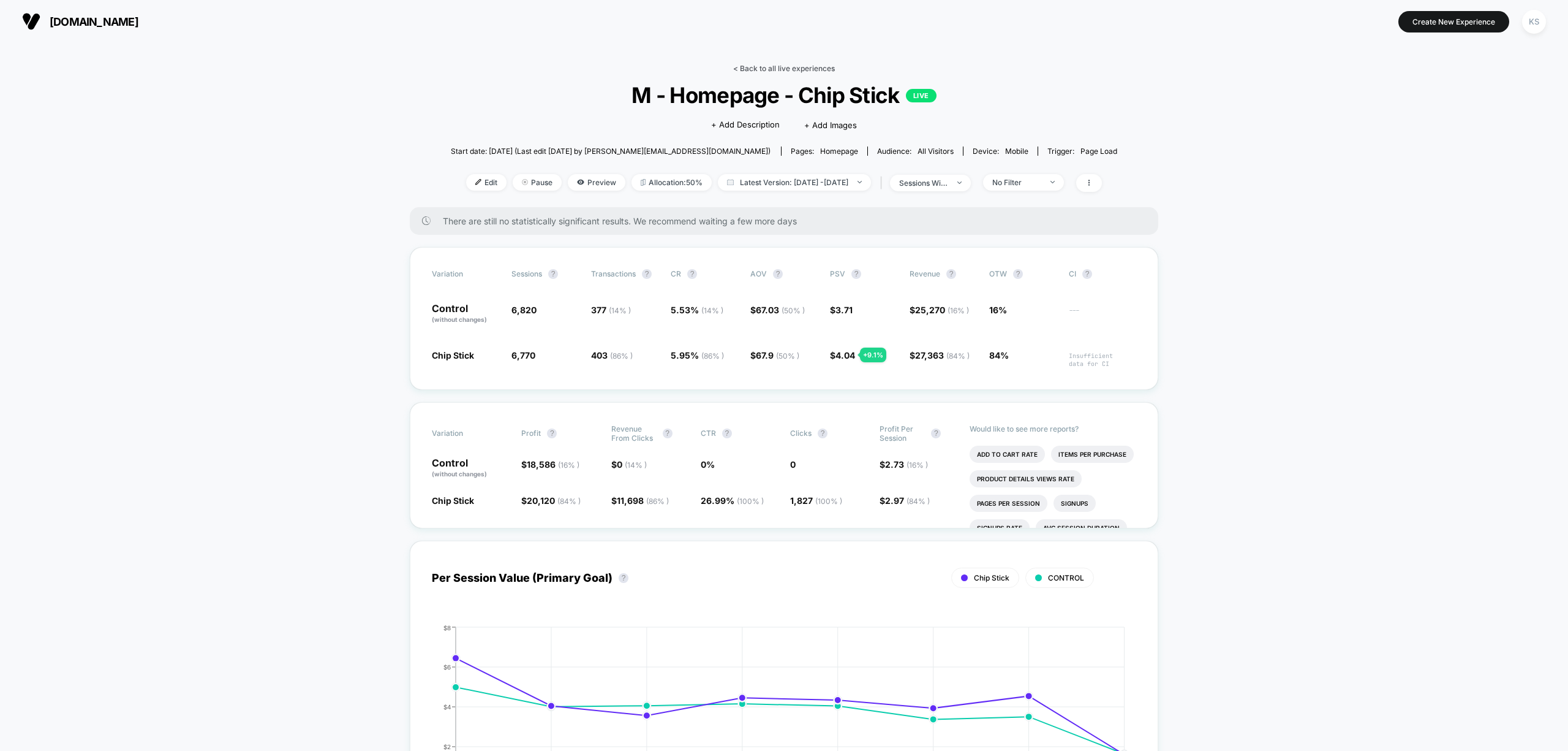
click at [769, 70] on link "< Back to all live experiences" at bounding box center [784, 68] width 102 height 9
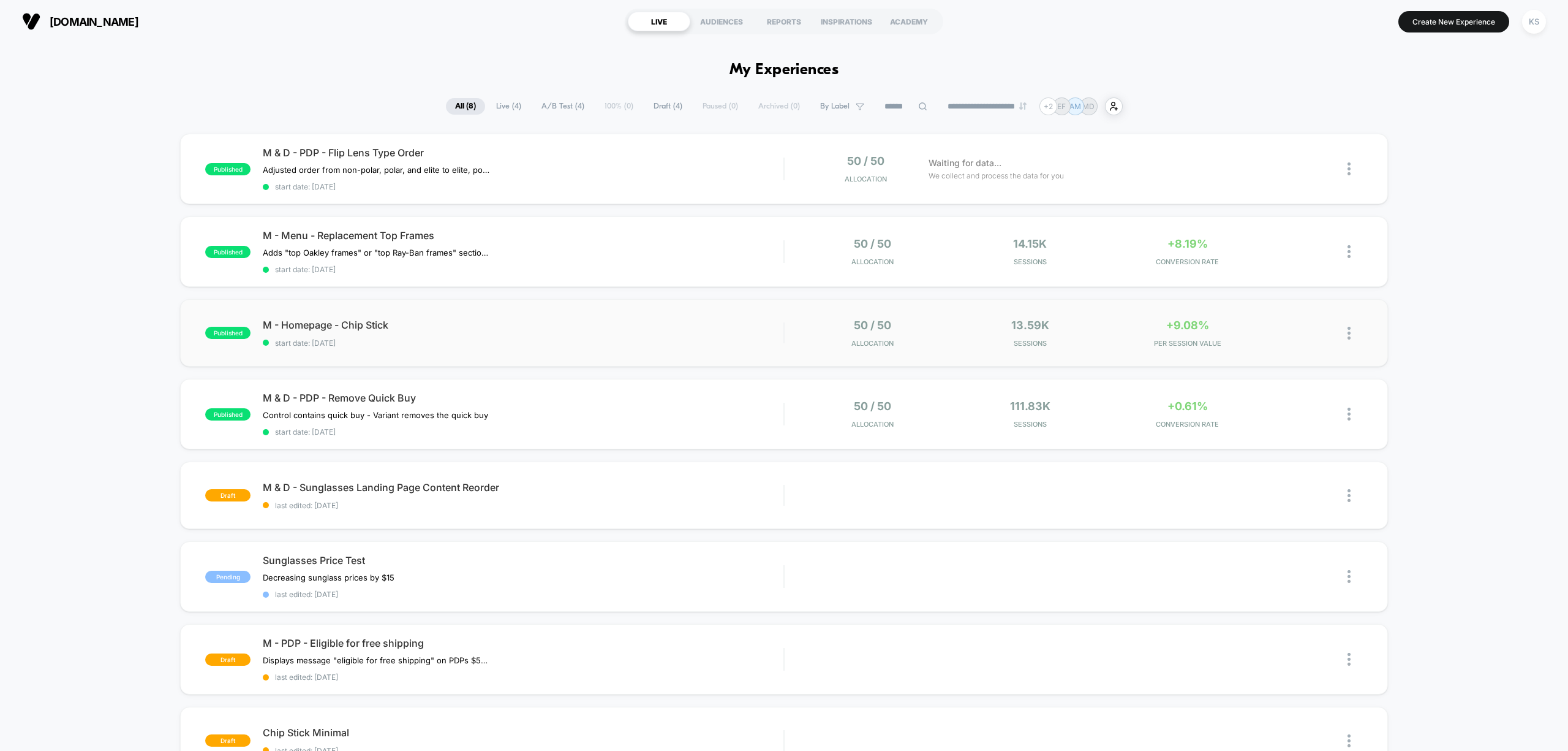
click at [1348, 330] on img at bounding box center [1348, 333] width 3 height 13
click at [1285, 260] on div "Edit" at bounding box center [1286, 261] width 110 height 27
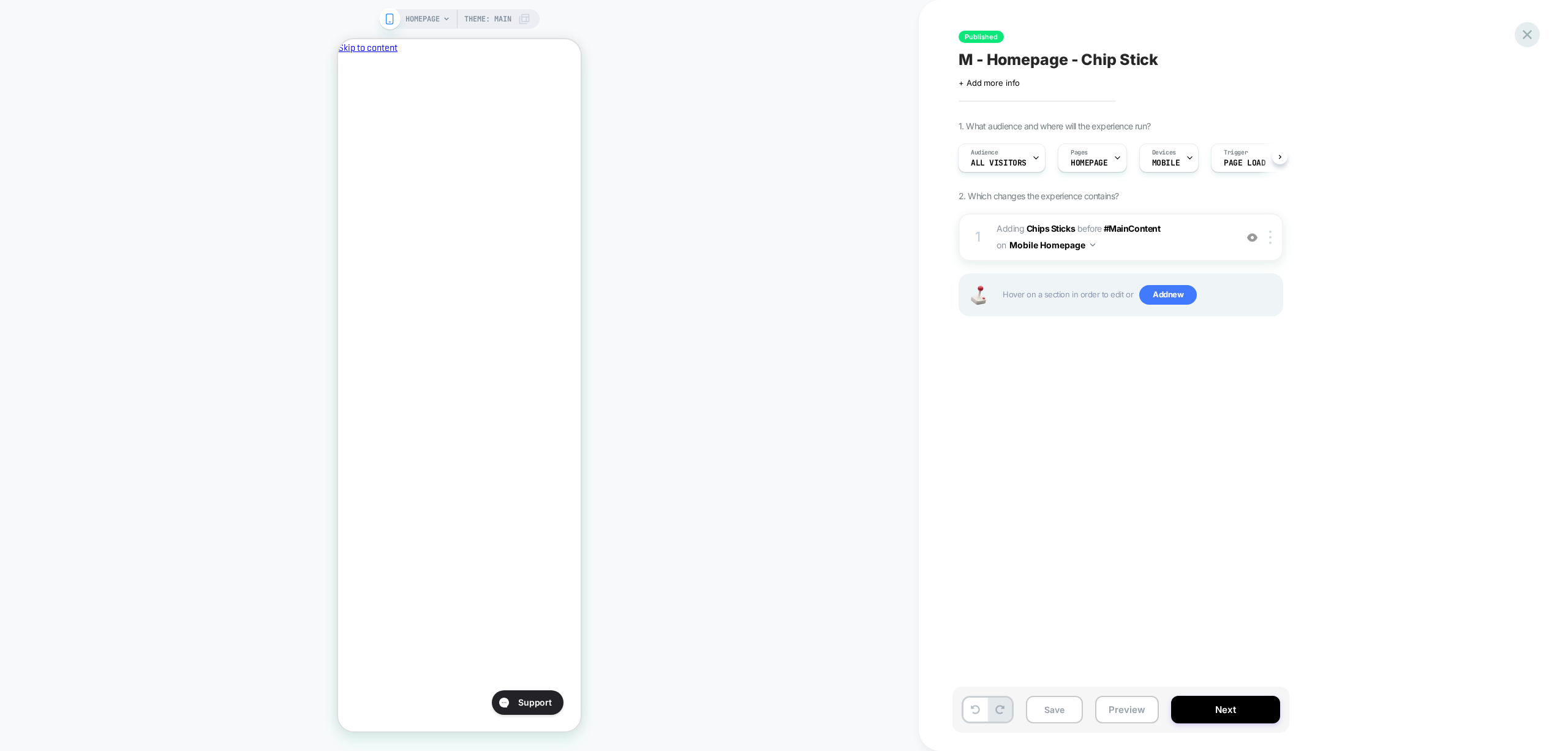
click at [1523, 35] on icon at bounding box center [1527, 34] width 16 height 16
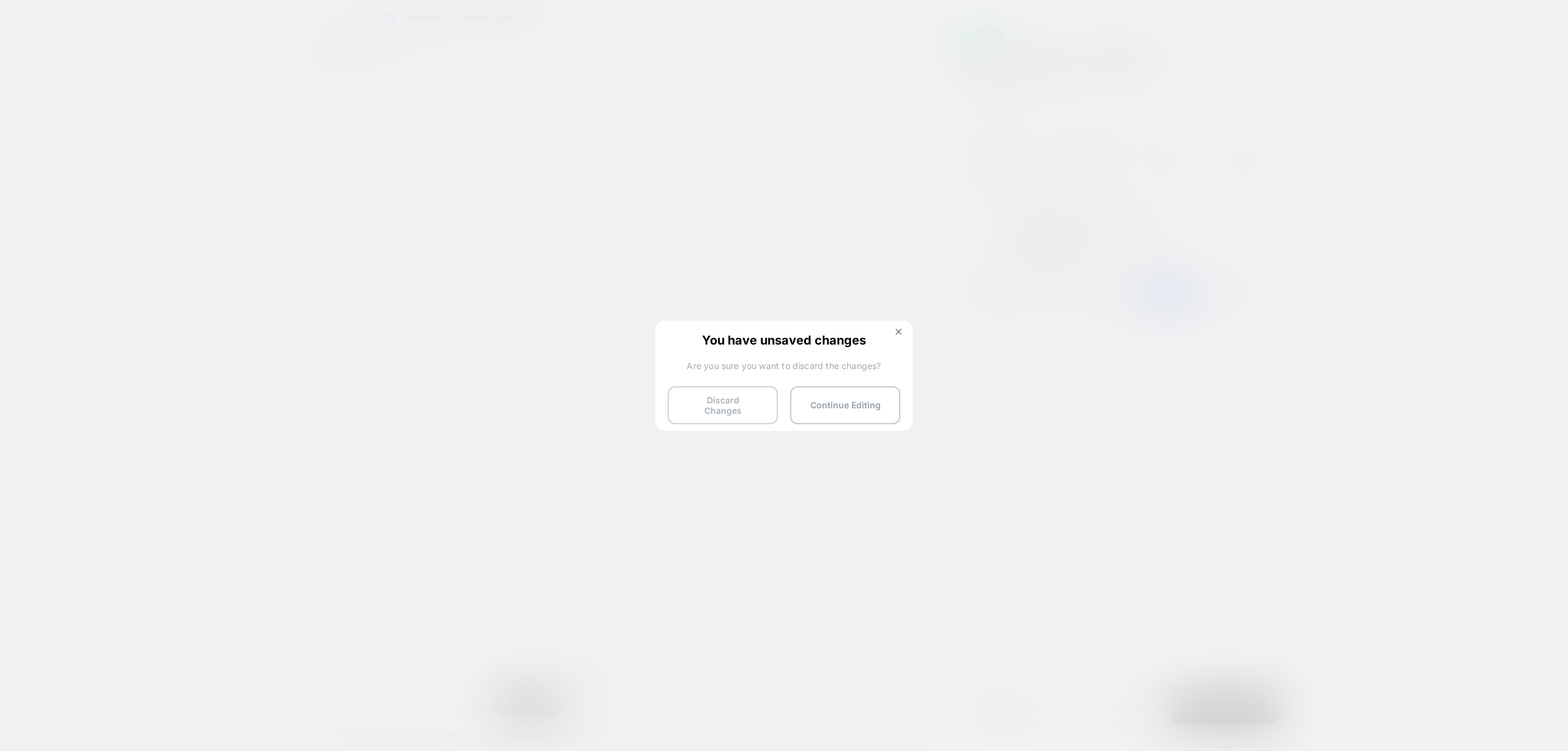
click at [757, 399] on button "Discard Changes" at bounding box center [723, 405] width 110 height 38
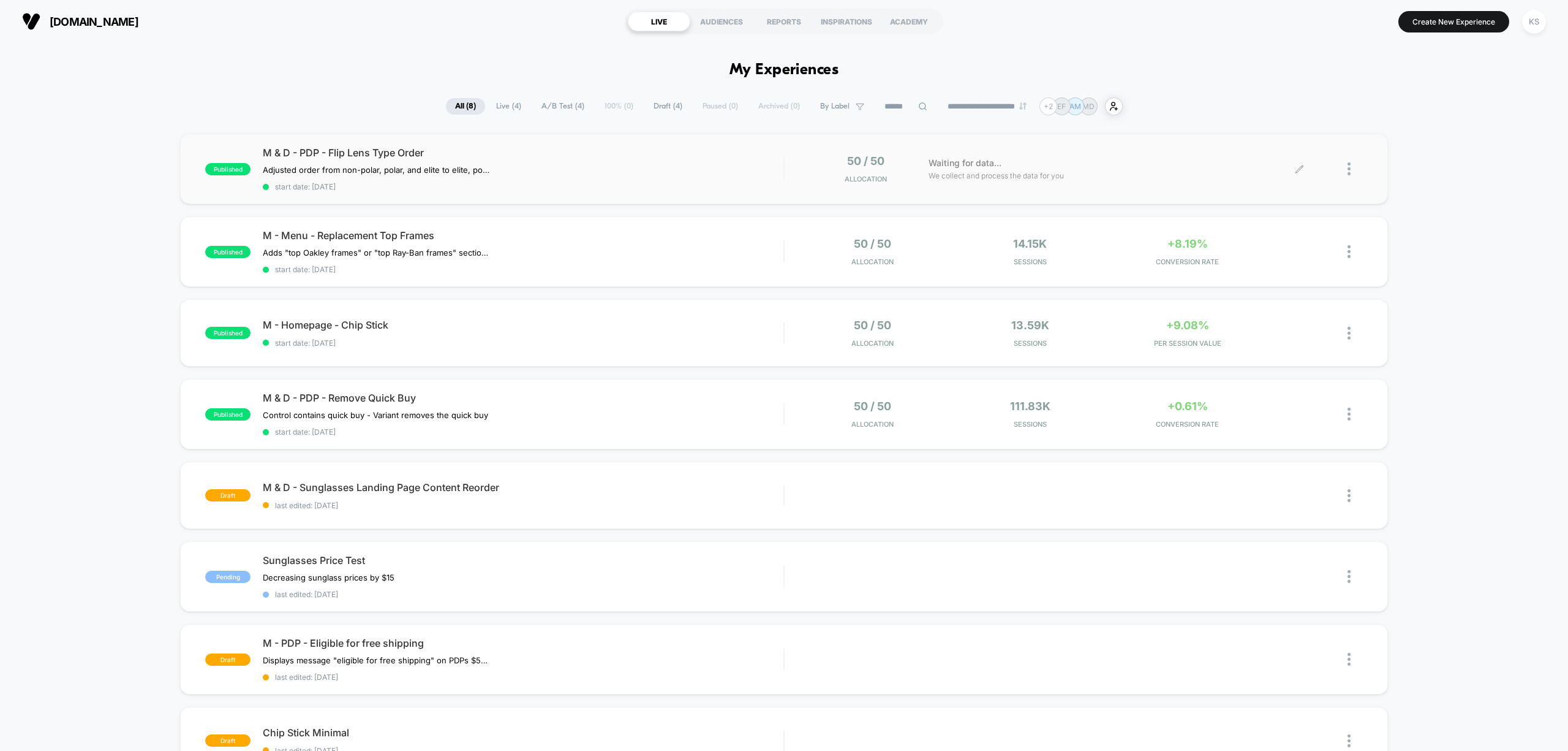
click at [1354, 165] on div at bounding box center [1355, 169] width 15 height 29
click at [1288, 96] on div "Edit" at bounding box center [1286, 99] width 110 height 27
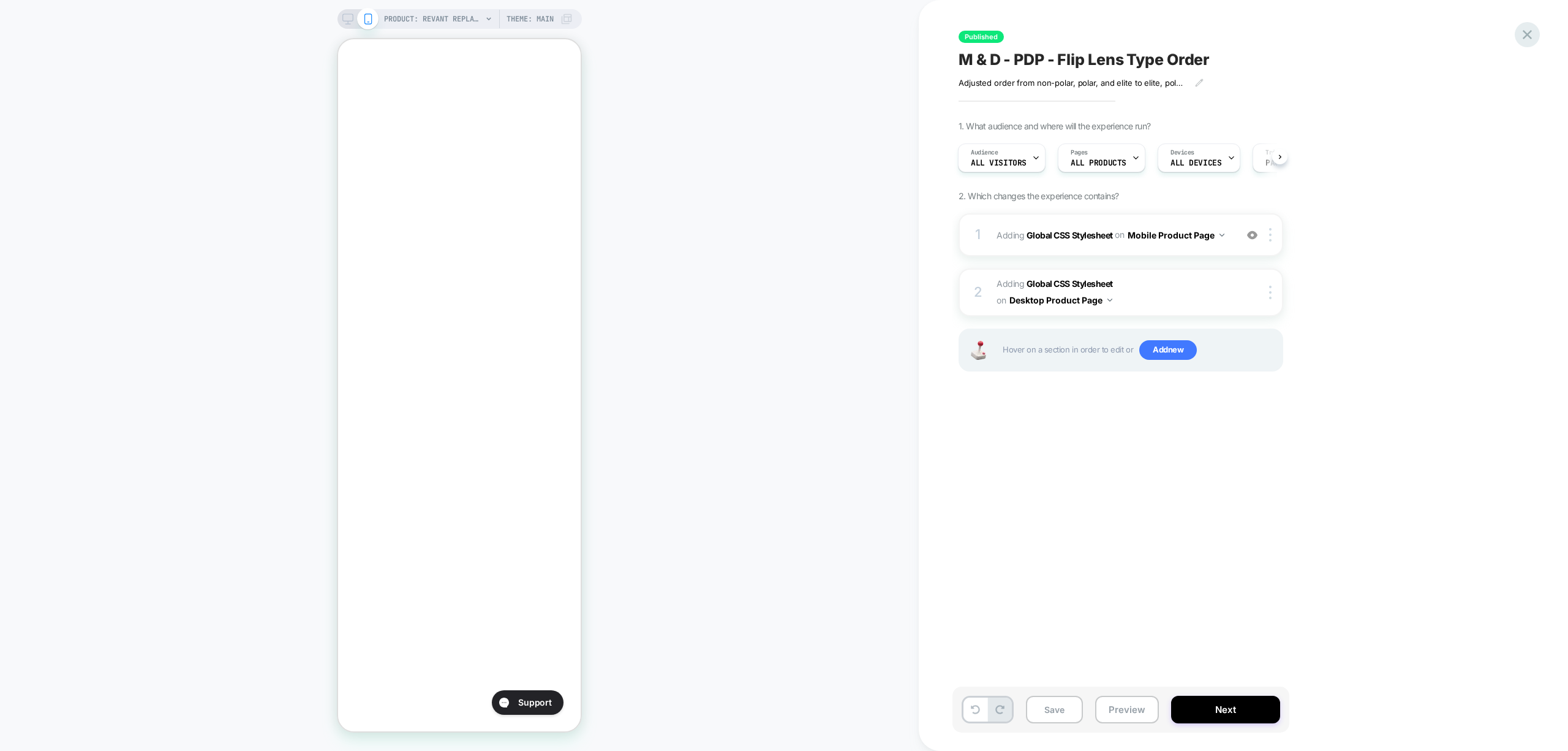
click at [1536, 36] on div at bounding box center [1527, 35] width 25 height 25
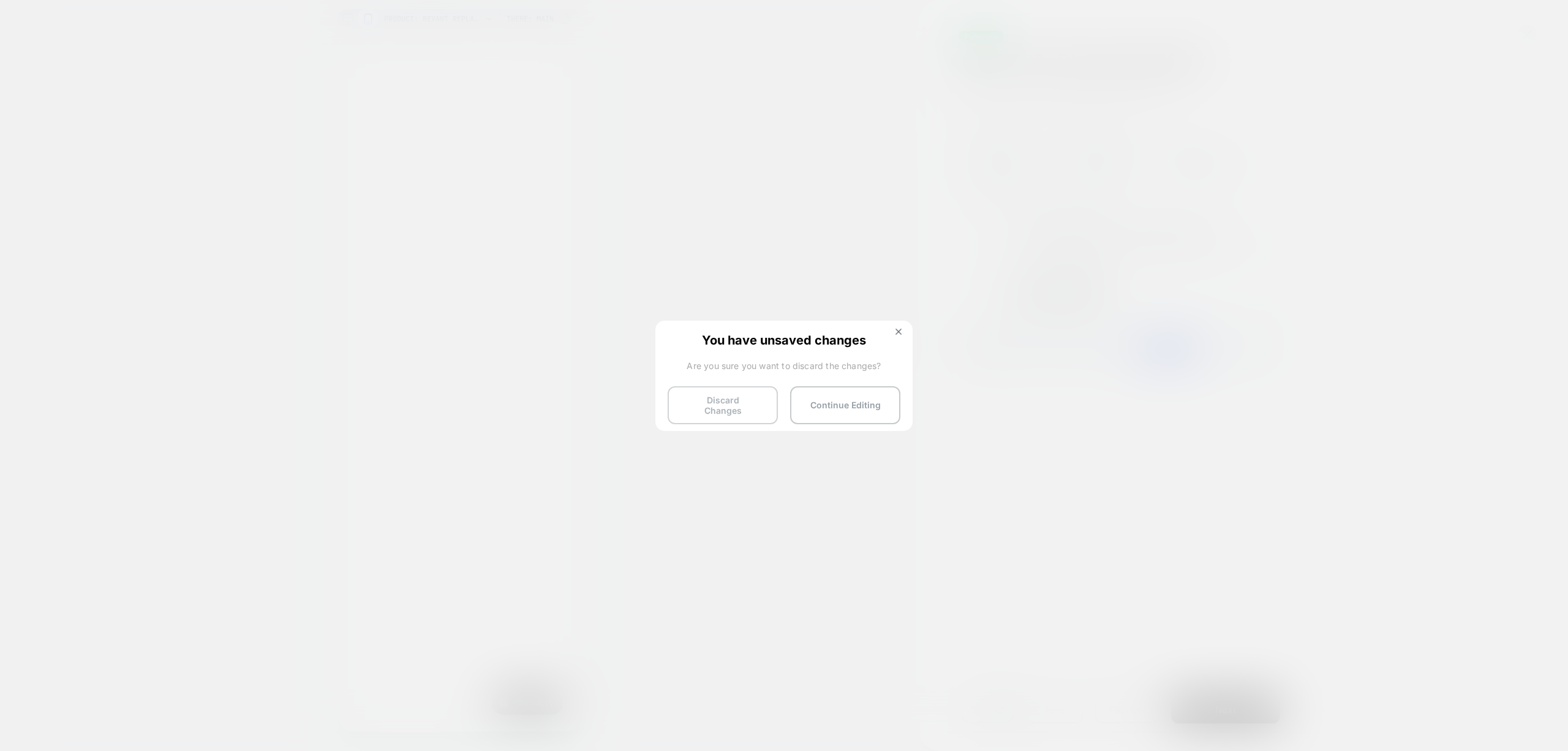
click at [735, 403] on button "Discard Changes" at bounding box center [723, 405] width 110 height 38
